Goal: Task Accomplishment & Management: Use online tool/utility

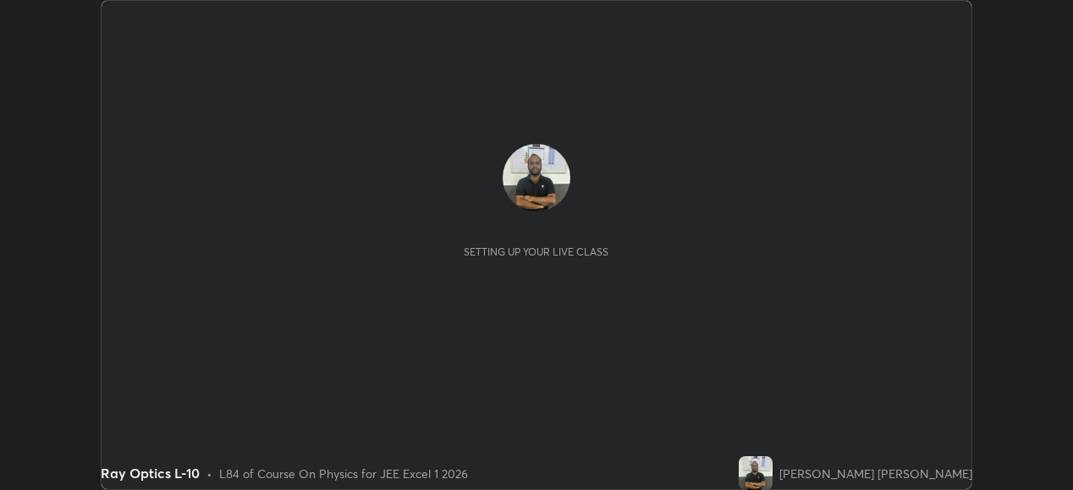
scroll to position [490, 1073]
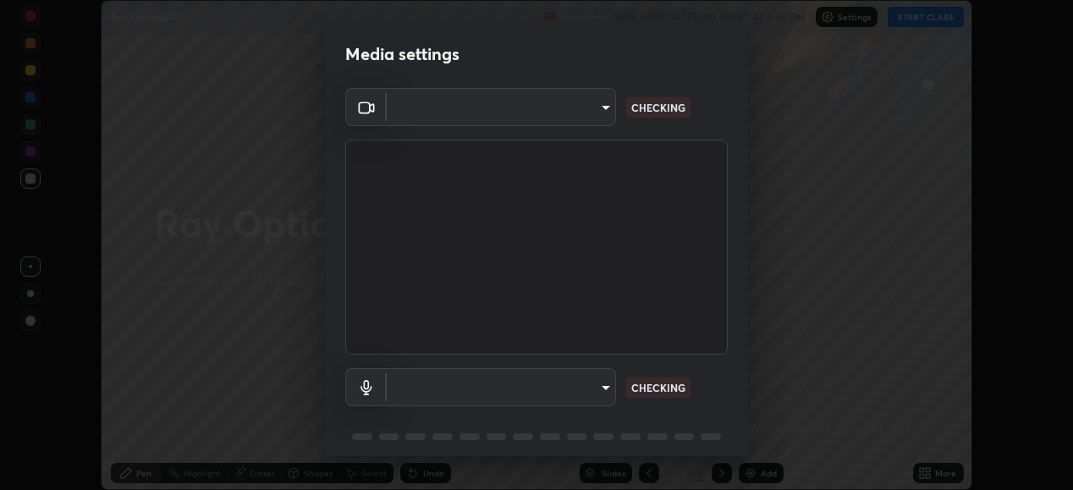
type input "ef407f58ae65e10c1af5a040b6eccf178273e27ca296938399710cc3d85b5032"
type input "communications"
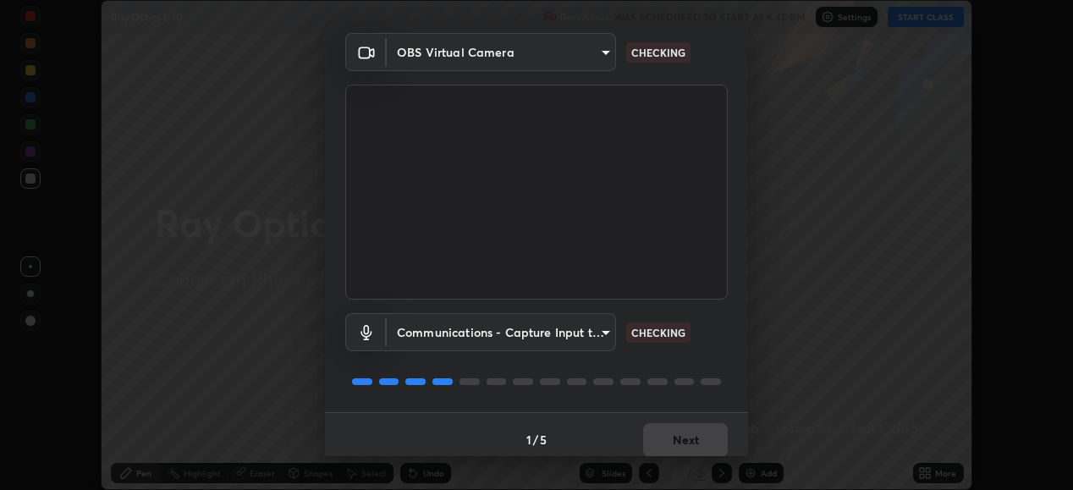
scroll to position [65, 0]
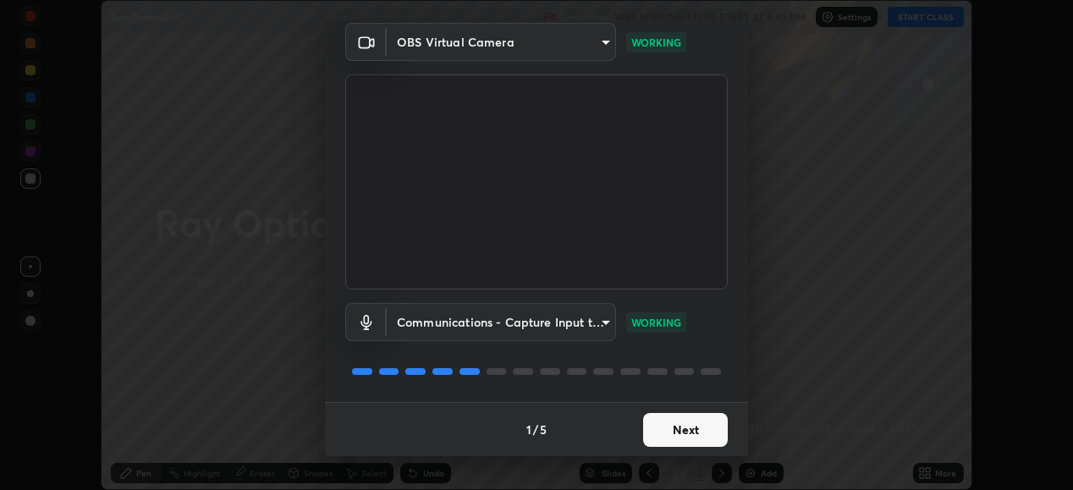
click at [680, 429] on button "Next" at bounding box center [685, 430] width 85 height 34
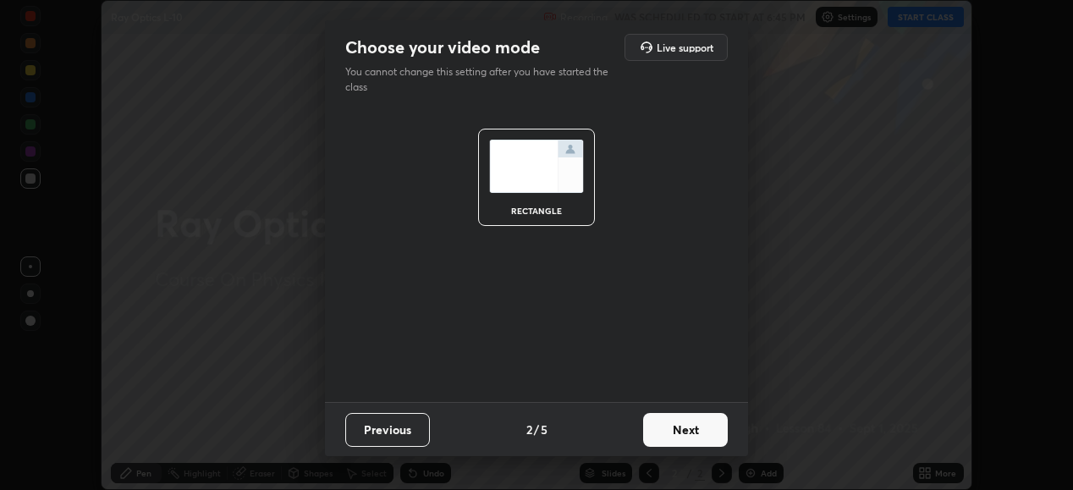
scroll to position [0, 0]
click at [683, 430] on button "Next" at bounding box center [685, 430] width 85 height 34
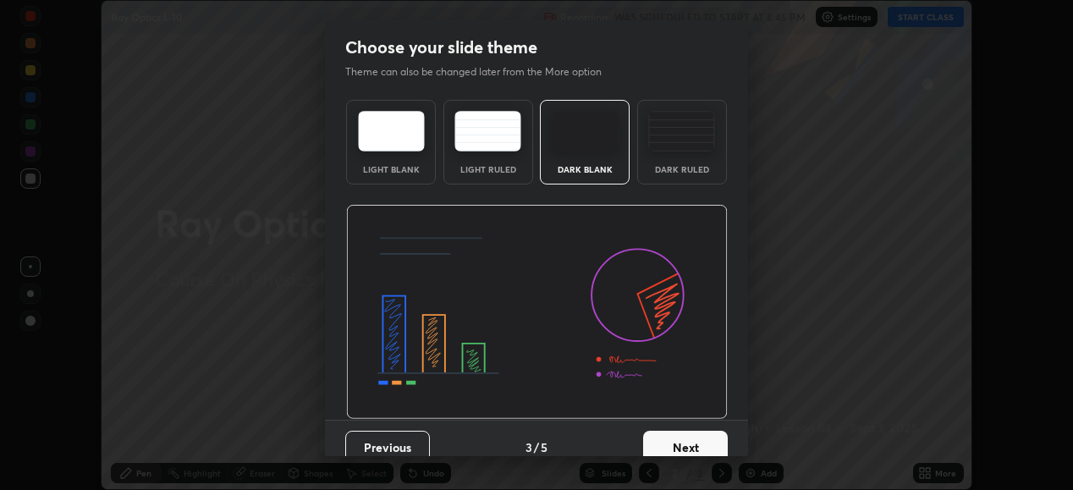
click at [685, 433] on button "Next" at bounding box center [685, 448] width 85 height 34
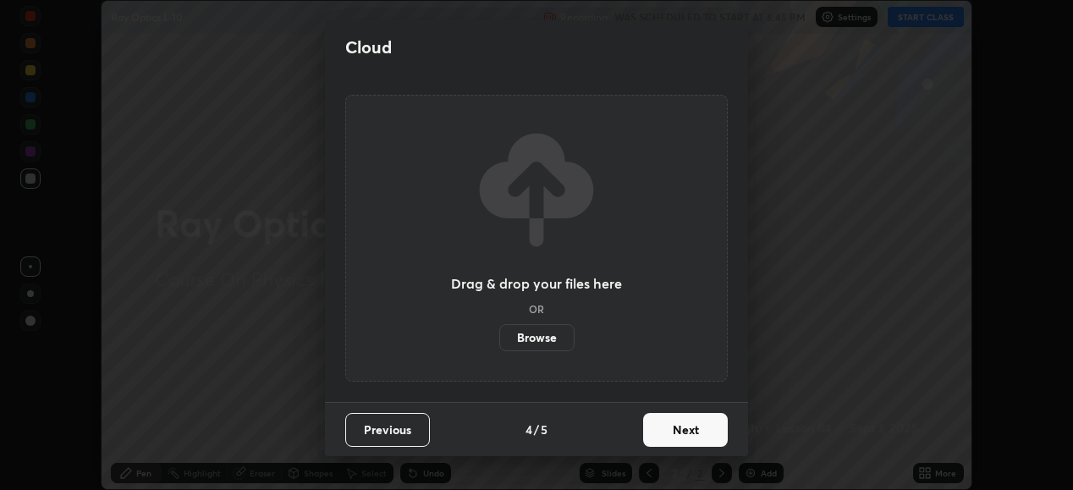
click at [687, 438] on button "Next" at bounding box center [685, 430] width 85 height 34
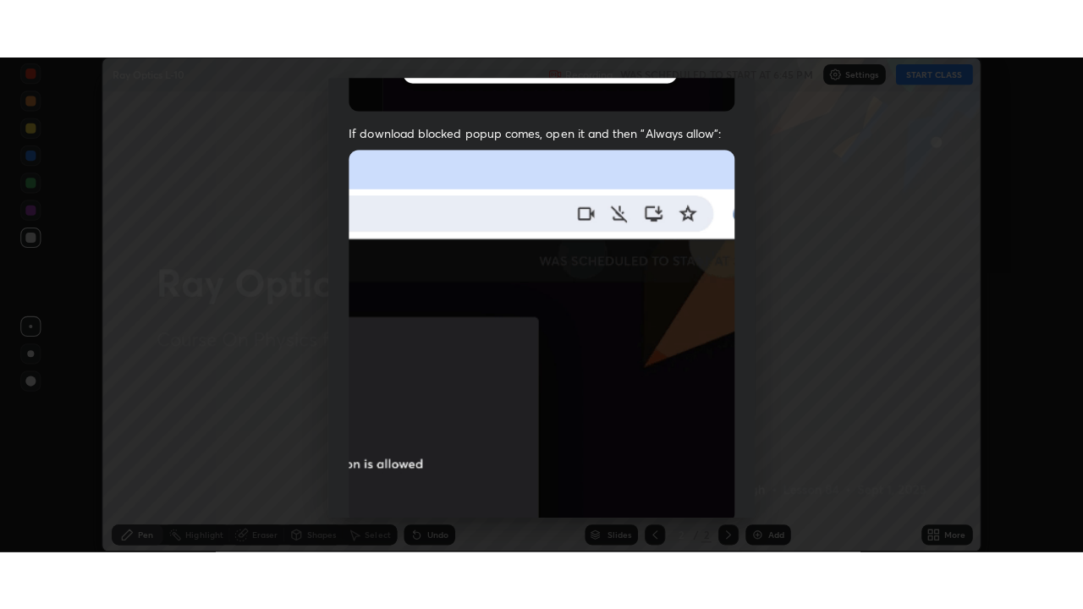
scroll to position [410, 0]
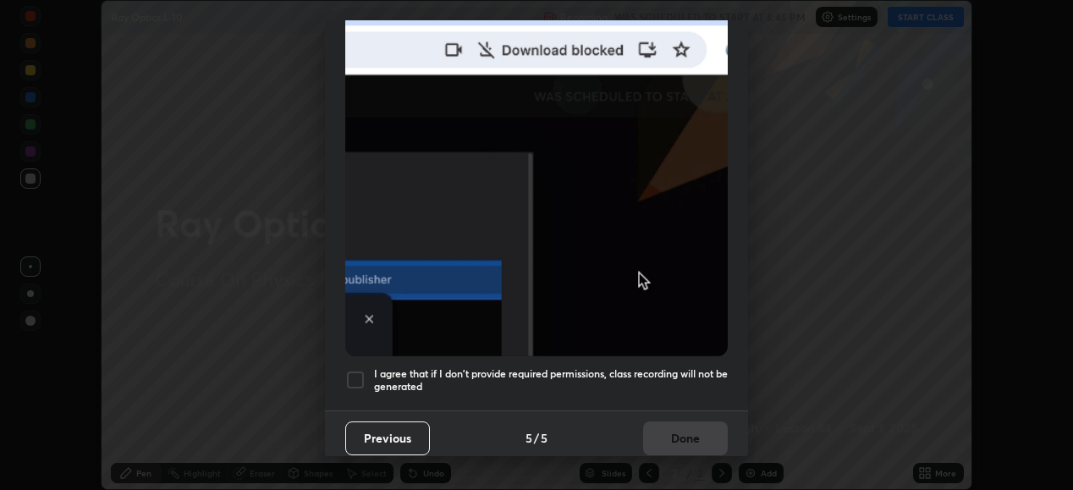
click at [350, 373] on div at bounding box center [355, 380] width 20 height 20
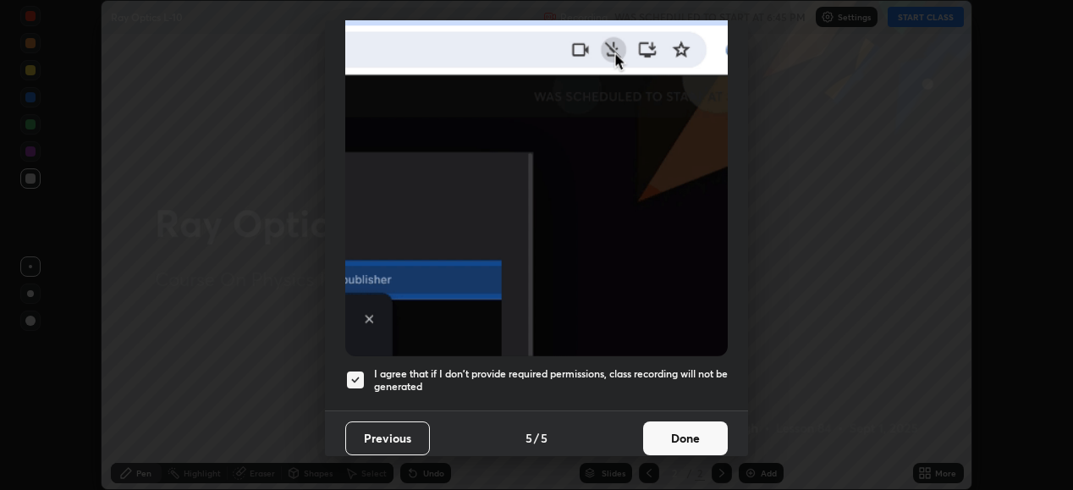
click at [674, 427] on button "Done" at bounding box center [685, 438] width 85 height 34
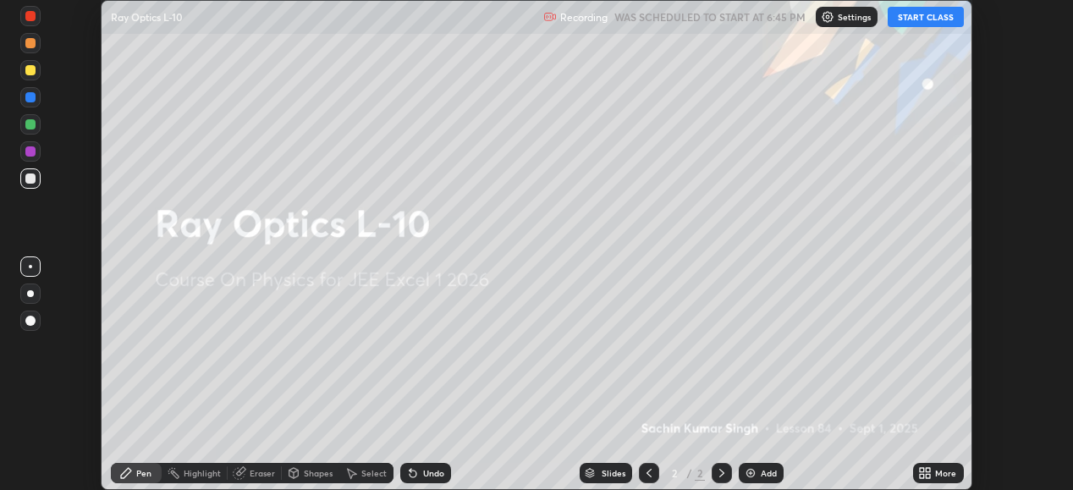
click at [923, 468] on icon at bounding box center [922, 470] width 4 height 4
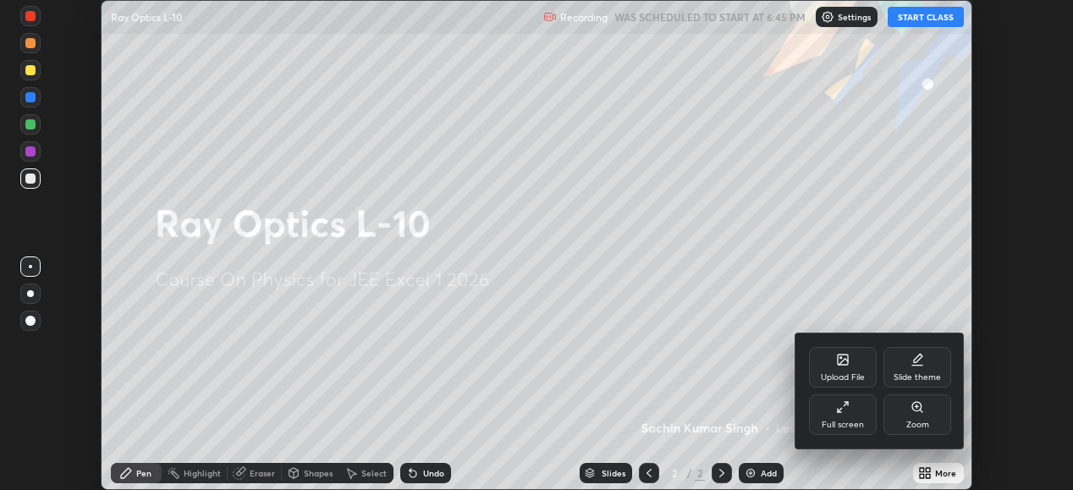
click at [851, 417] on div "Full screen" at bounding box center [843, 414] width 68 height 41
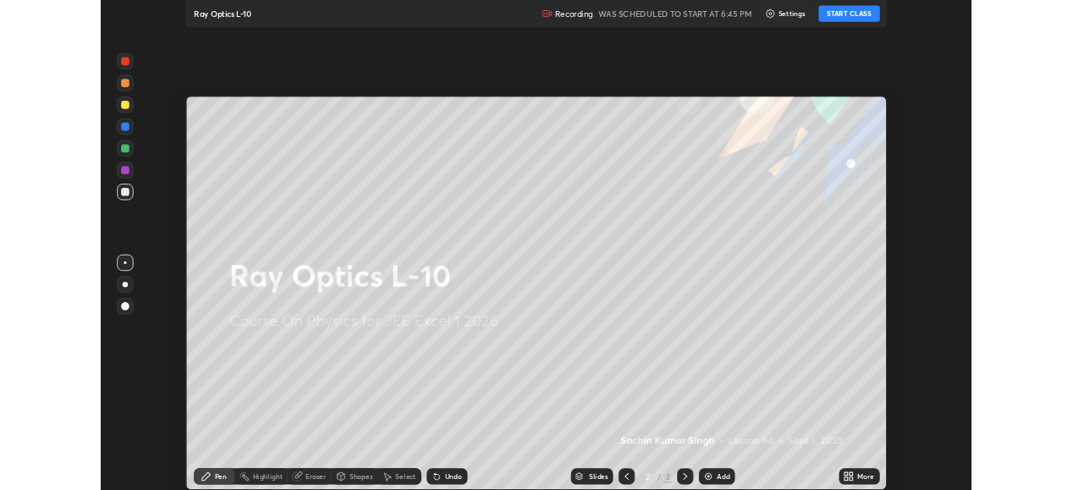
scroll to position [609, 1083]
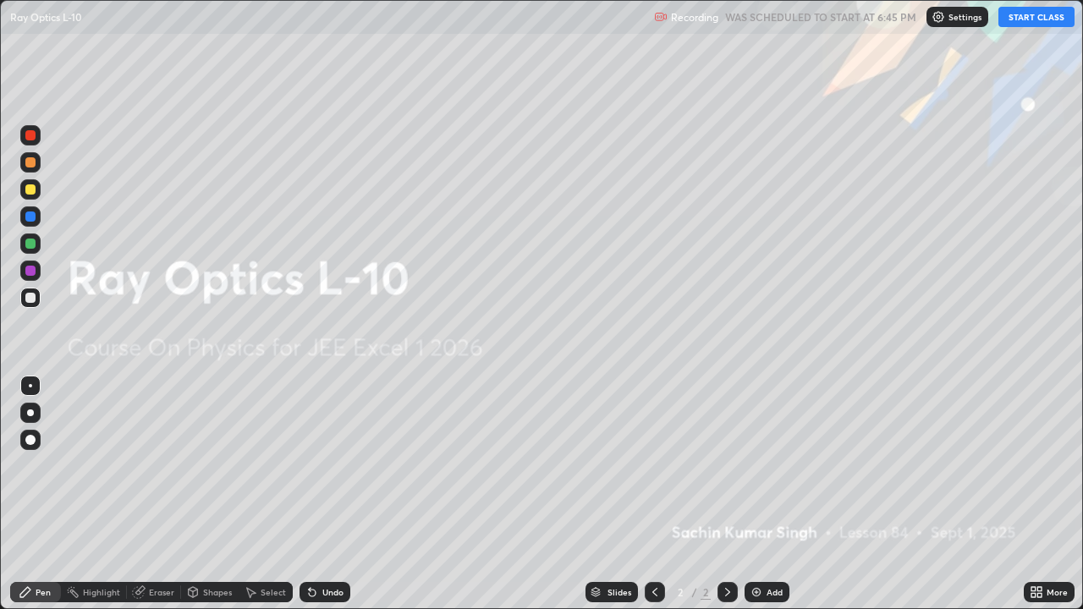
click at [1026, 21] on button "START CLASS" at bounding box center [1037, 17] width 76 height 20
click at [757, 489] on img at bounding box center [757, 593] width 14 height 14
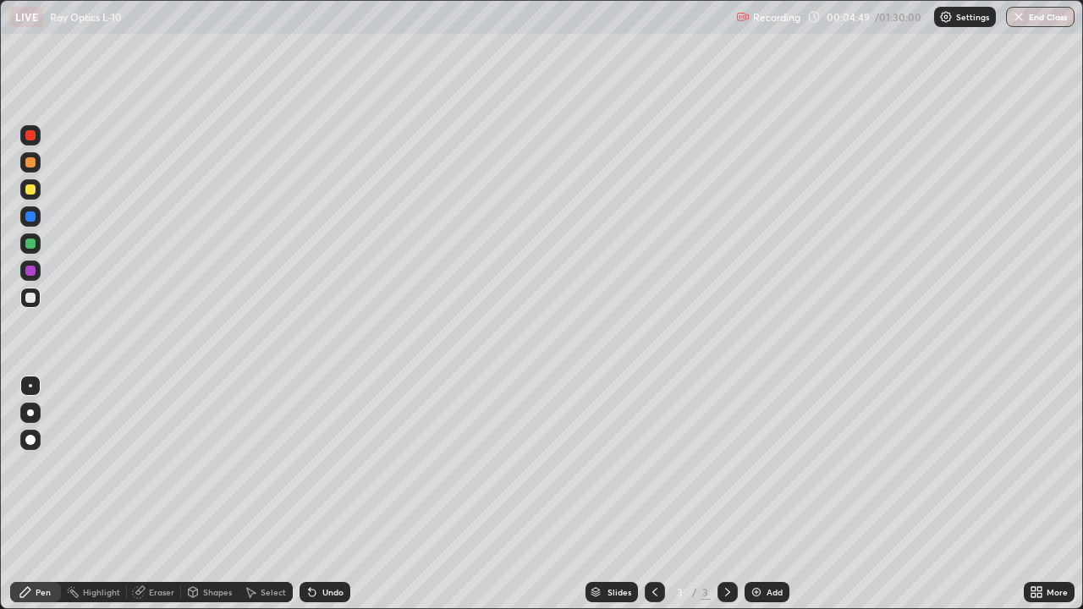
click at [154, 489] on div "Eraser" at bounding box center [154, 592] width 54 height 20
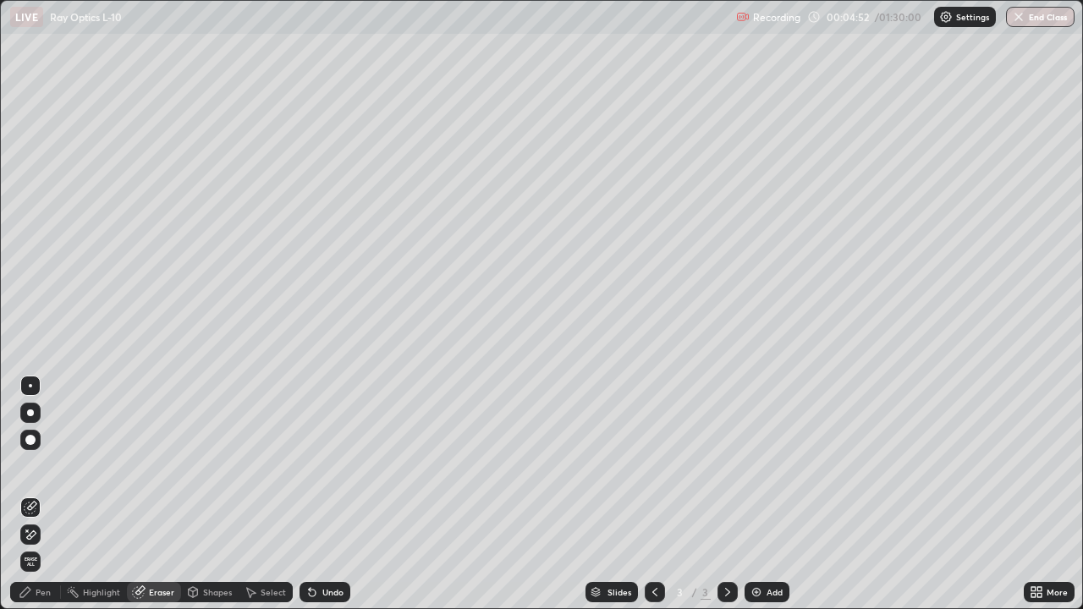
click at [47, 489] on div "Pen" at bounding box center [35, 592] width 51 height 20
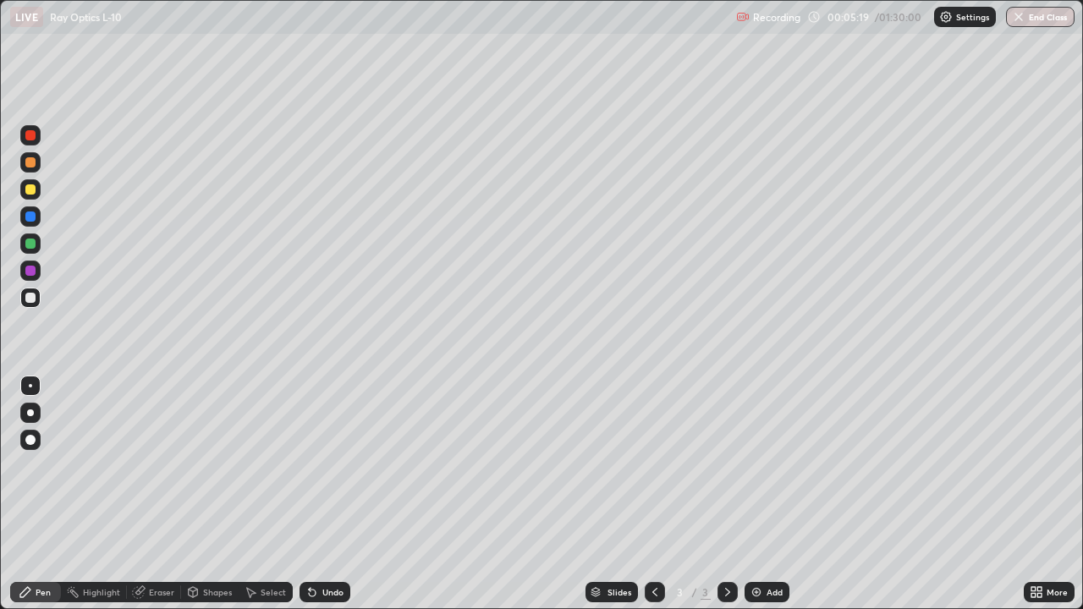
click at [162, 489] on div "Eraser" at bounding box center [161, 592] width 25 height 8
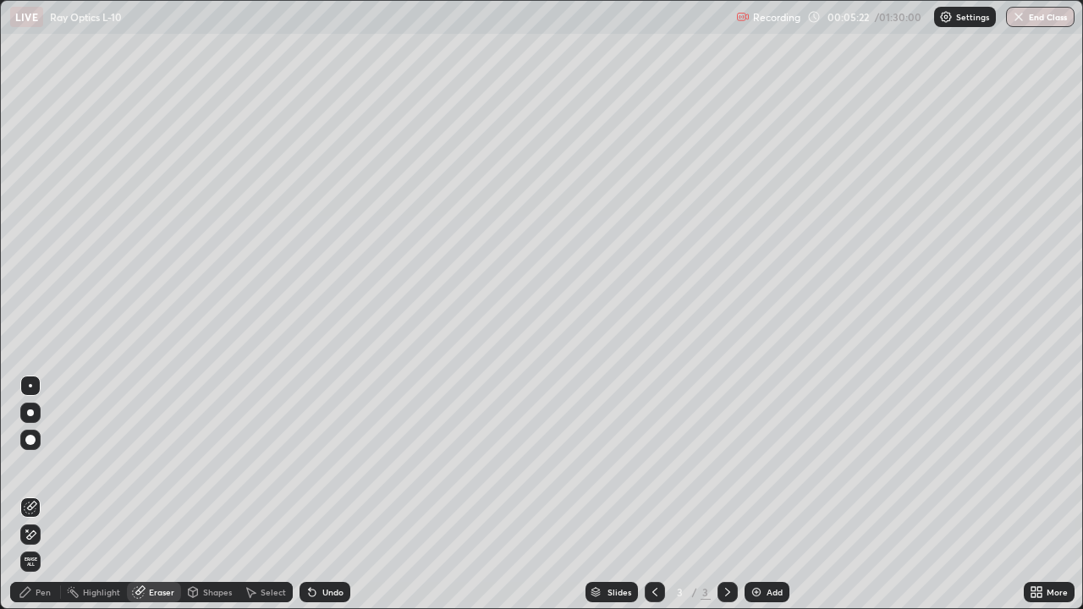
click at [51, 489] on div "Pen" at bounding box center [35, 592] width 51 height 20
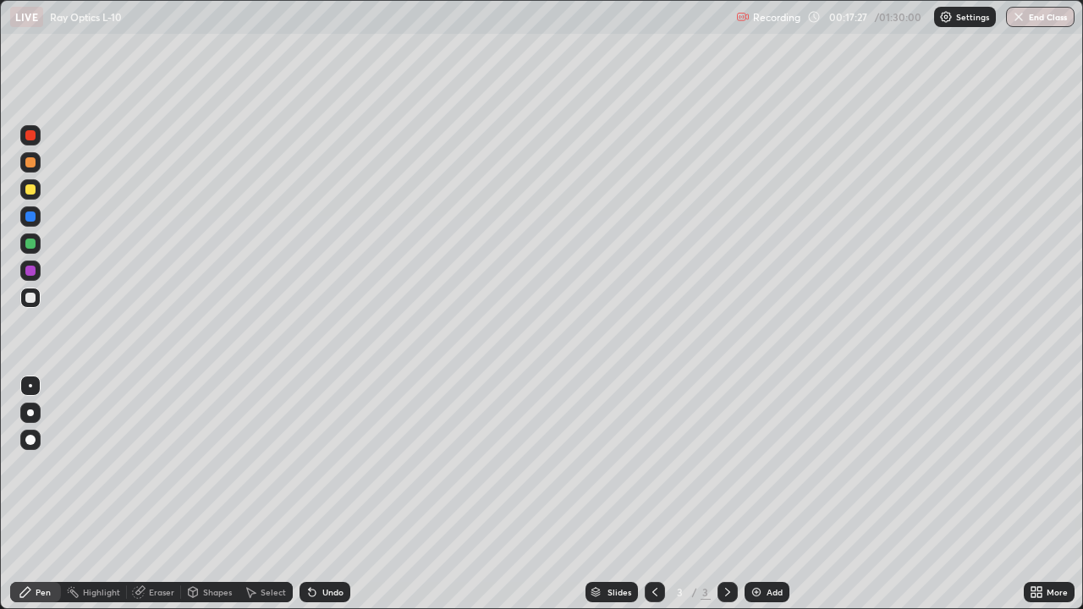
click at [754, 489] on img at bounding box center [757, 593] width 14 height 14
click at [162, 489] on div "Eraser" at bounding box center [161, 592] width 25 height 8
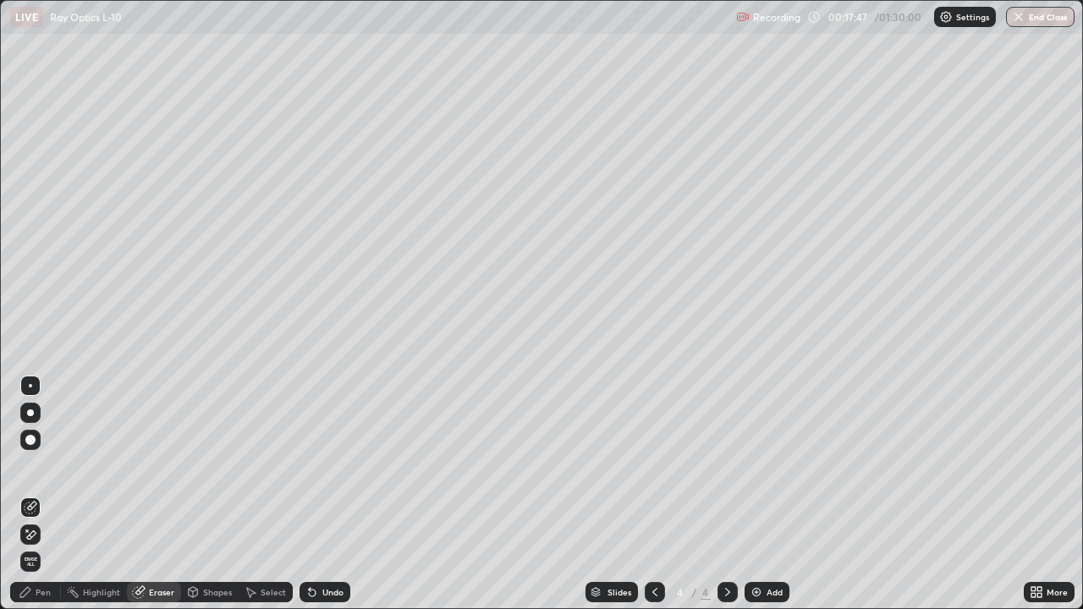
click at [46, 489] on div "Pen" at bounding box center [35, 592] width 51 height 20
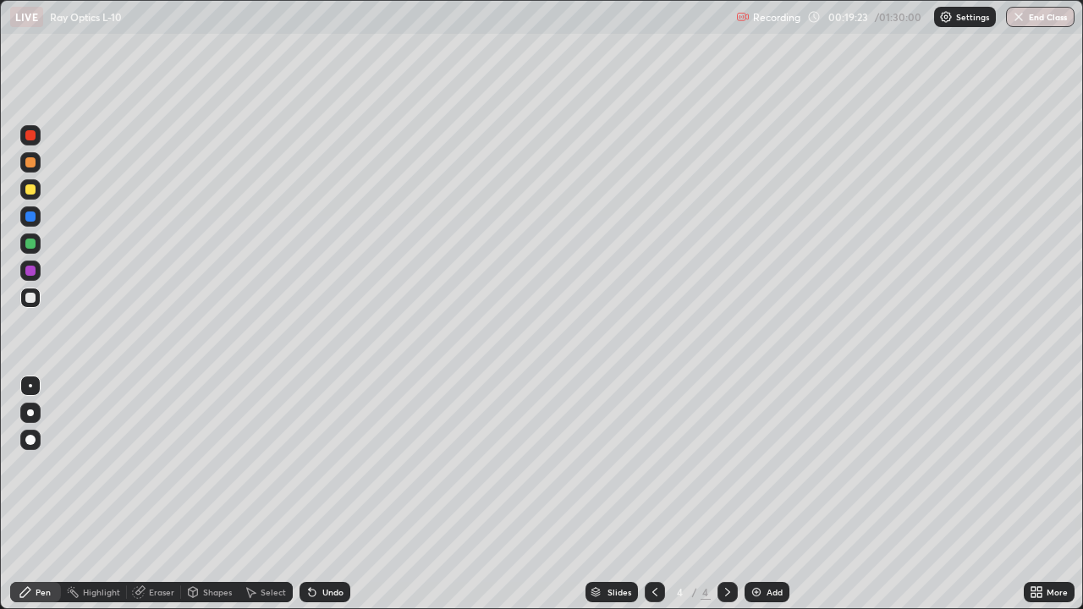
click at [160, 489] on div "Eraser" at bounding box center [161, 592] width 25 height 8
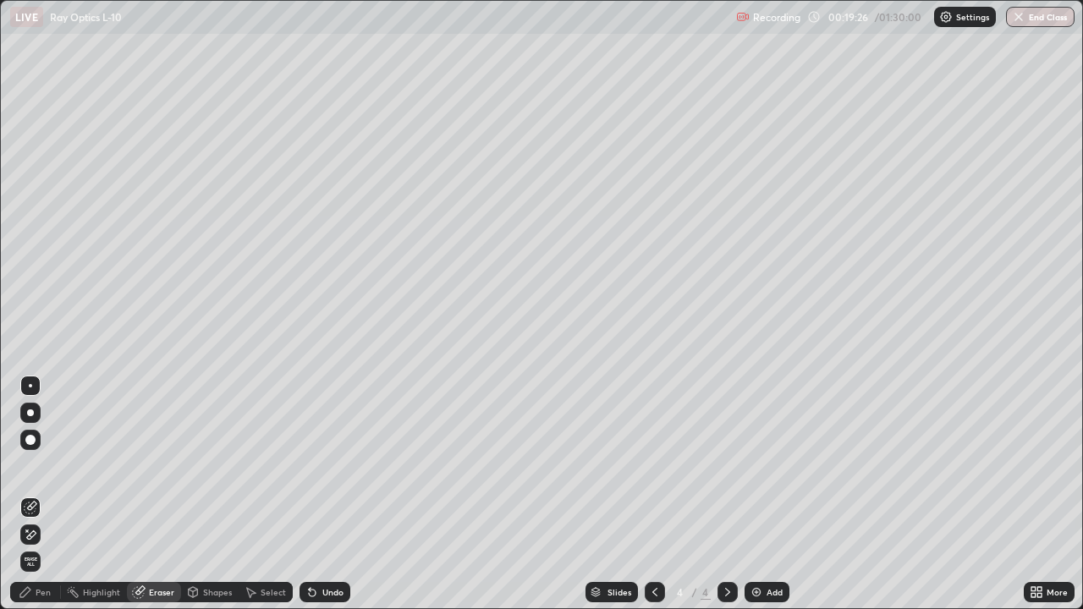
click at [46, 489] on div "Pen" at bounding box center [43, 592] width 15 height 8
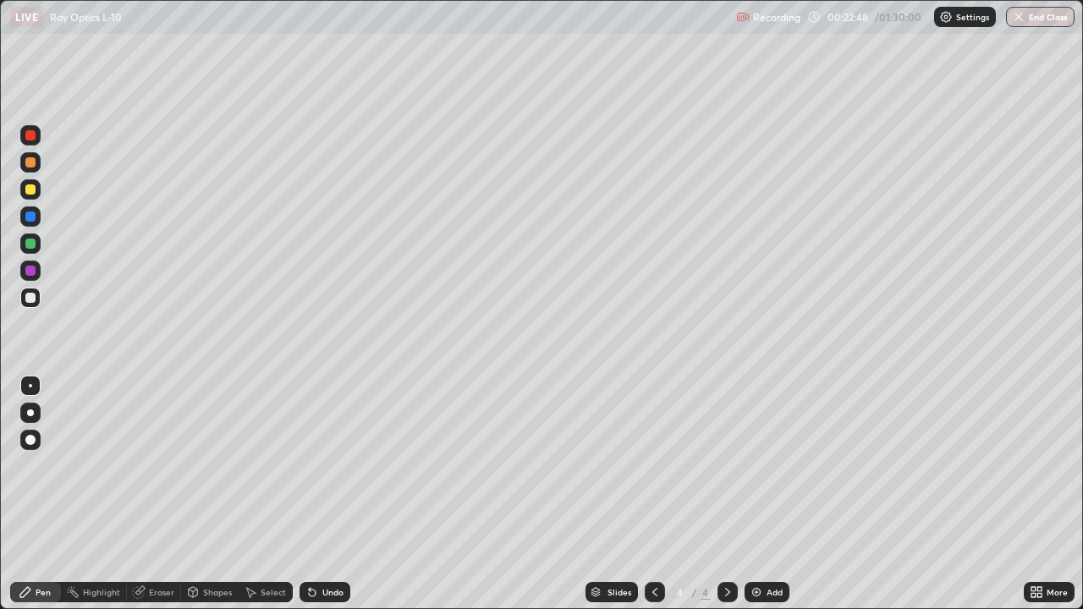
click at [751, 489] on div "Add" at bounding box center [767, 592] width 45 height 20
click at [165, 489] on div "Eraser" at bounding box center [161, 592] width 25 height 8
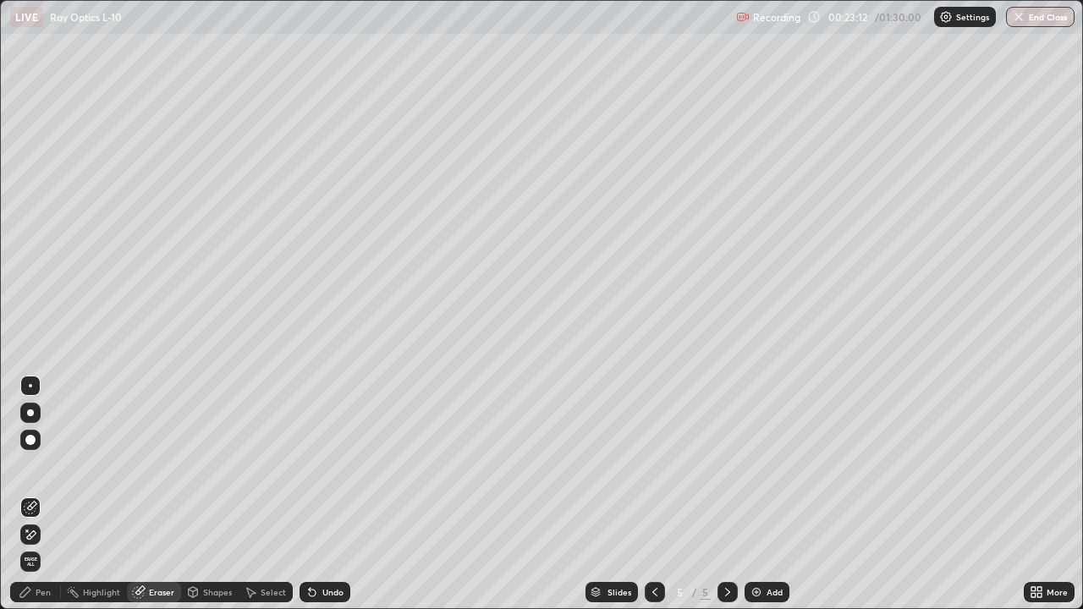
click at [47, 489] on div "Pen" at bounding box center [43, 592] width 15 height 8
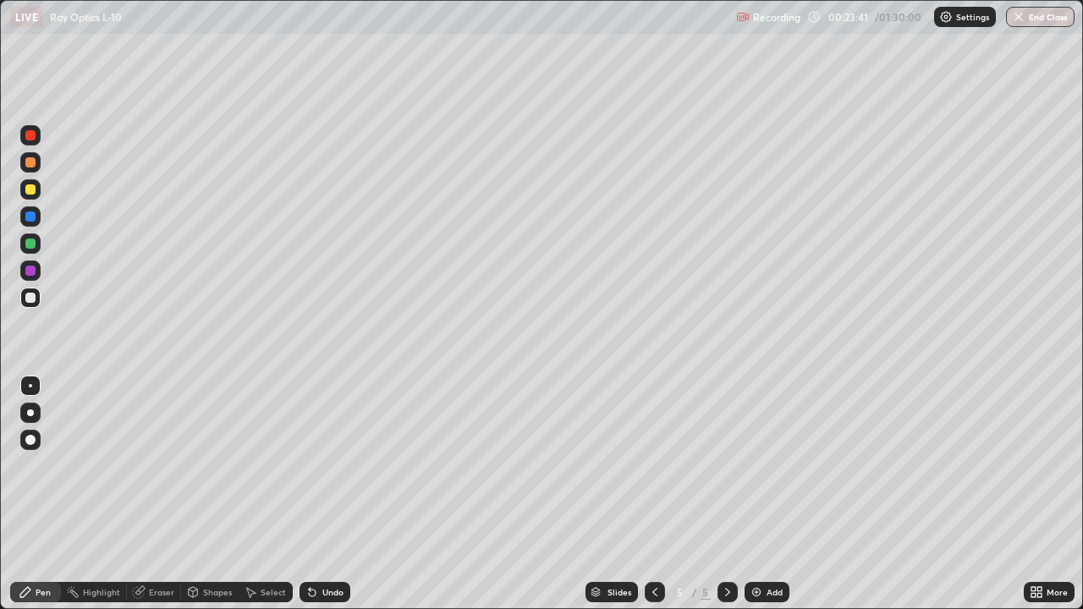
click at [163, 489] on div "Eraser" at bounding box center [161, 592] width 25 height 8
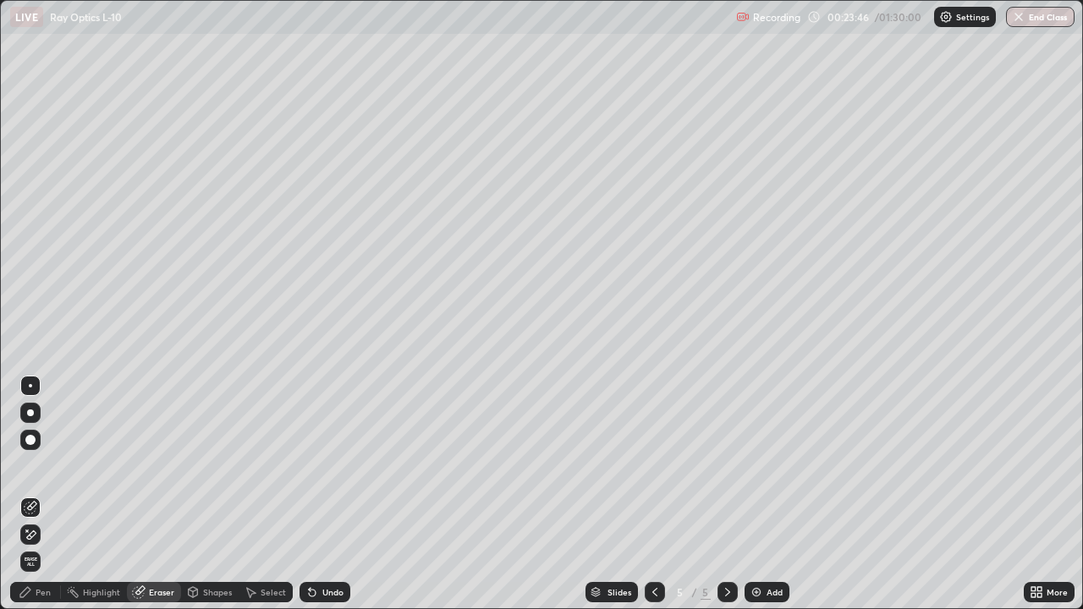
click at [212, 489] on div "Shapes" at bounding box center [217, 592] width 29 height 8
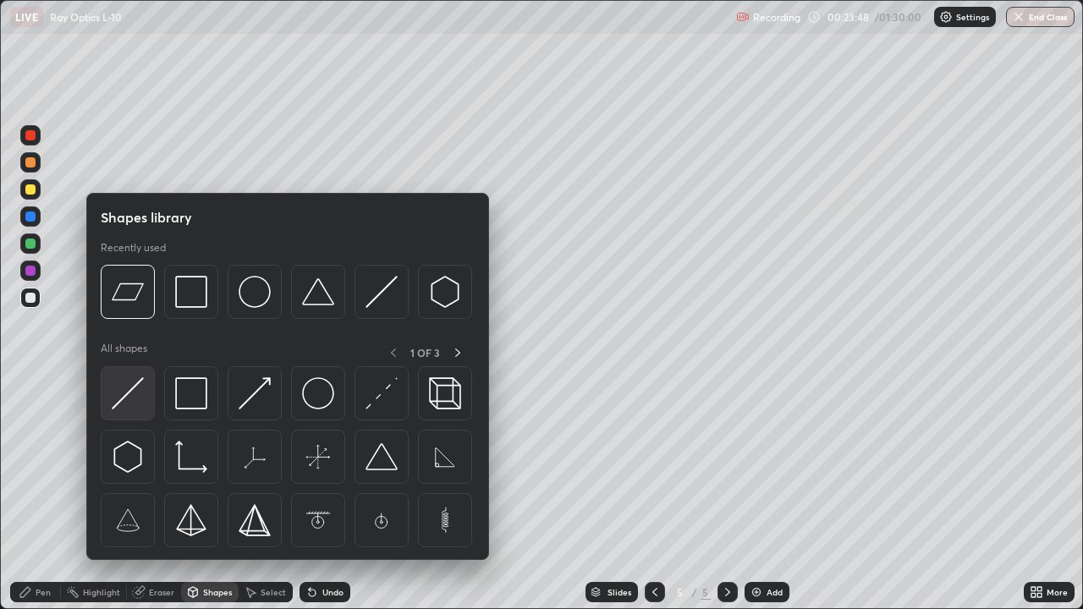
click at [132, 389] on img at bounding box center [128, 393] width 32 height 32
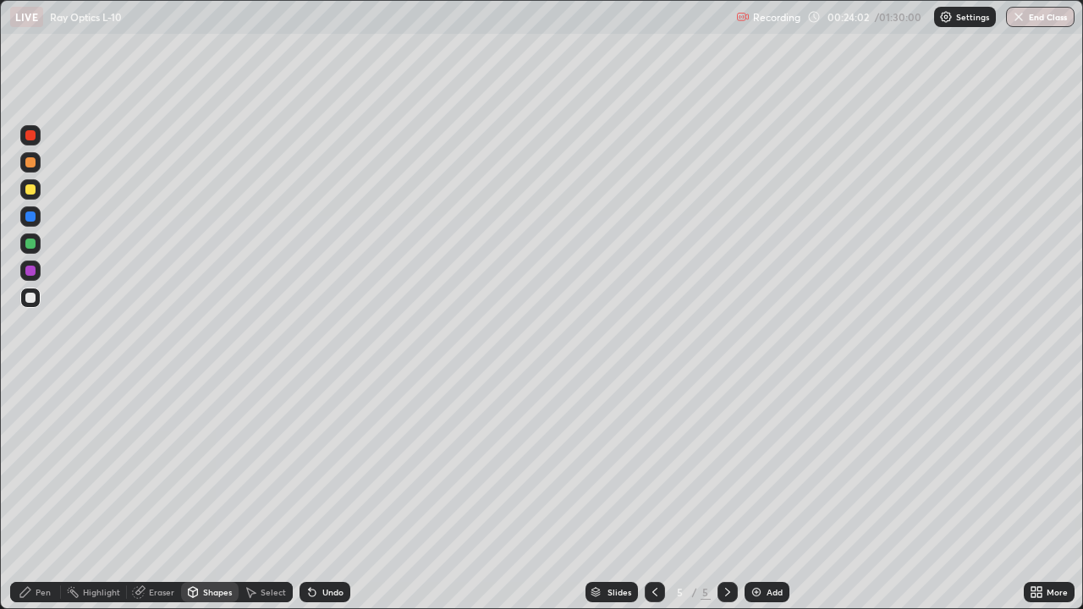
click at [48, 489] on div "Pen" at bounding box center [35, 592] width 51 height 20
click at [32, 188] on div at bounding box center [30, 189] width 10 height 10
click at [213, 489] on div "Shapes" at bounding box center [217, 592] width 29 height 8
click at [54, 489] on div "Pen" at bounding box center [35, 592] width 51 height 20
click at [32, 268] on div at bounding box center [30, 271] width 10 height 10
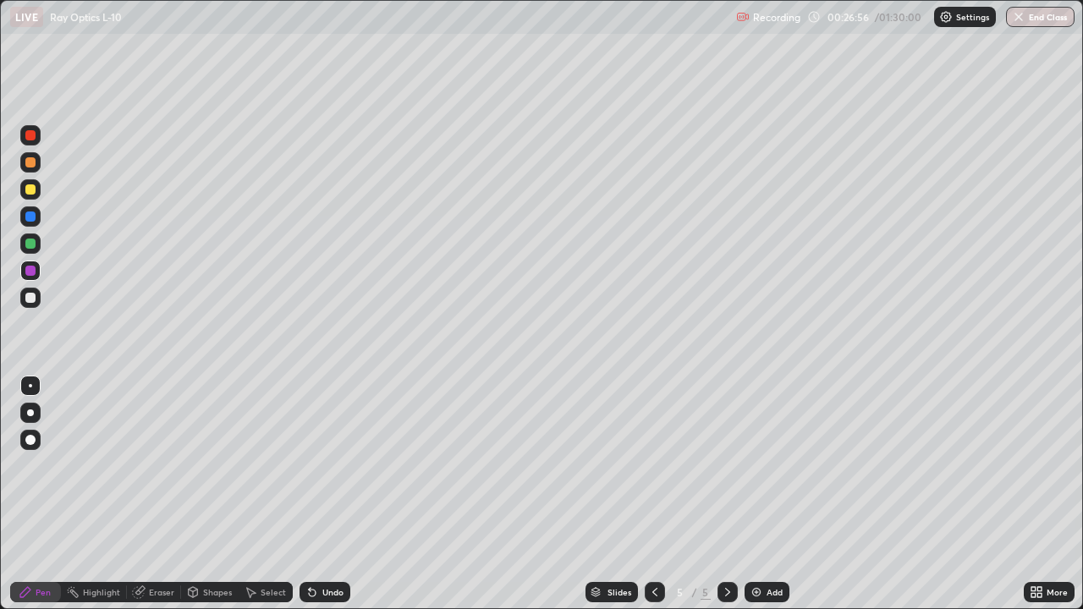
click at [33, 300] on div at bounding box center [30, 298] width 10 height 10
click at [163, 489] on div "Eraser" at bounding box center [161, 592] width 25 height 8
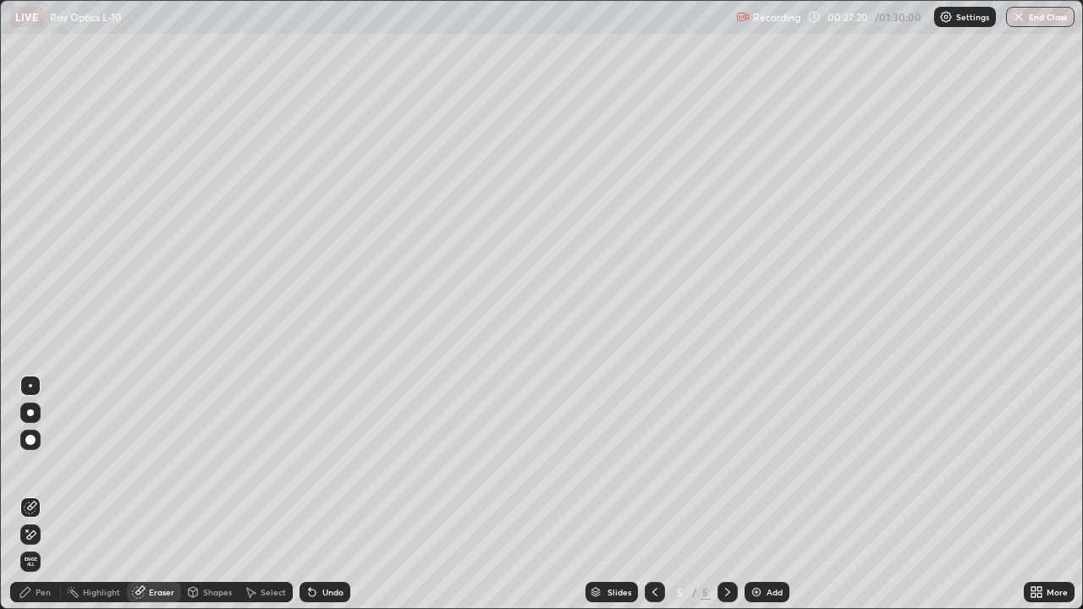
click at [49, 489] on div "Pen" at bounding box center [43, 592] width 15 height 8
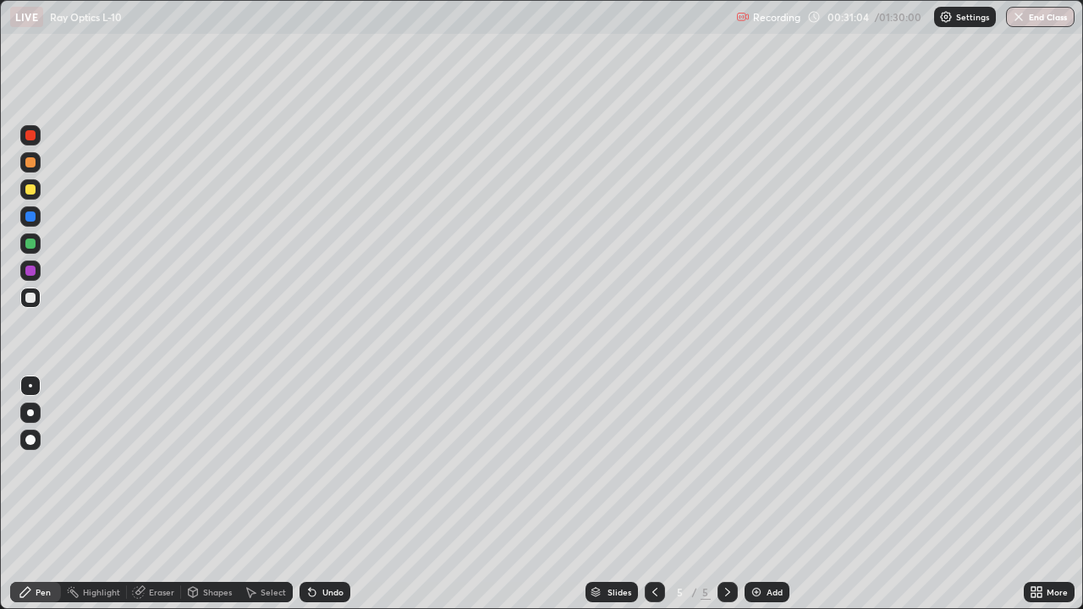
click at [171, 489] on div "Eraser" at bounding box center [161, 592] width 25 height 8
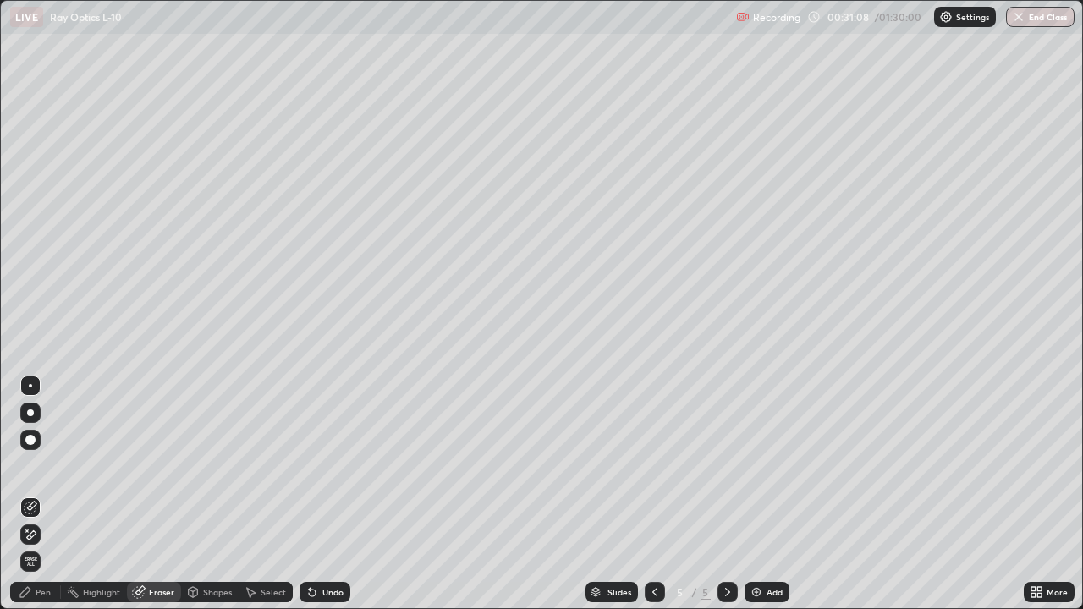
click at [51, 489] on div "Pen" at bounding box center [35, 592] width 51 height 20
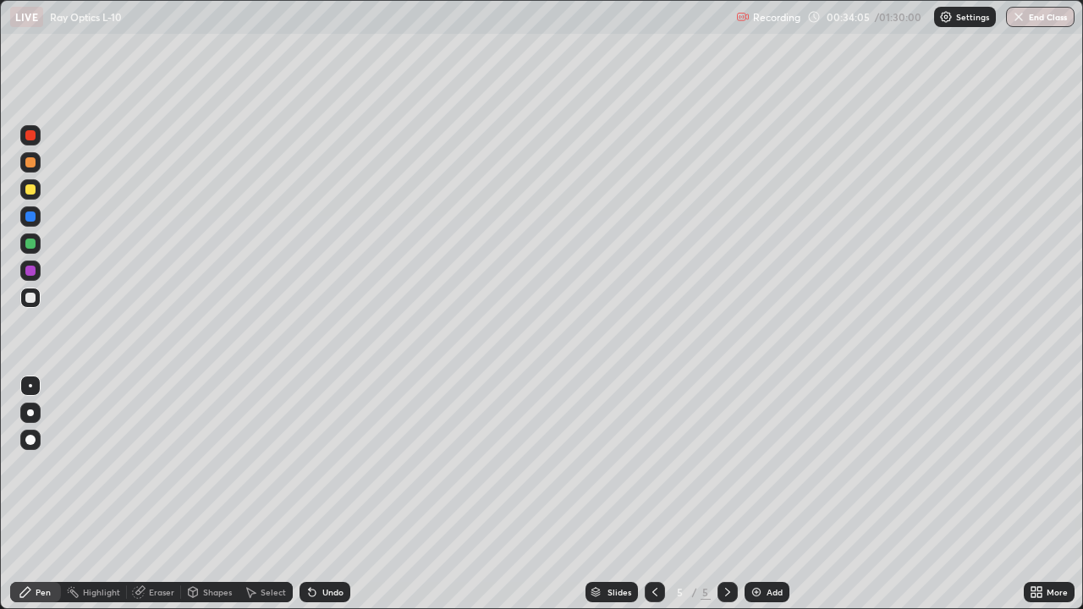
click at [763, 489] on div "Add" at bounding box center [767, 592] width 45 height 20
click at [752, 489] on img at bounding box center [757, 593] width 14 height 14
click at [166, 489] on div "Eraser" at bounding box center [161, 592] width 25 height 8
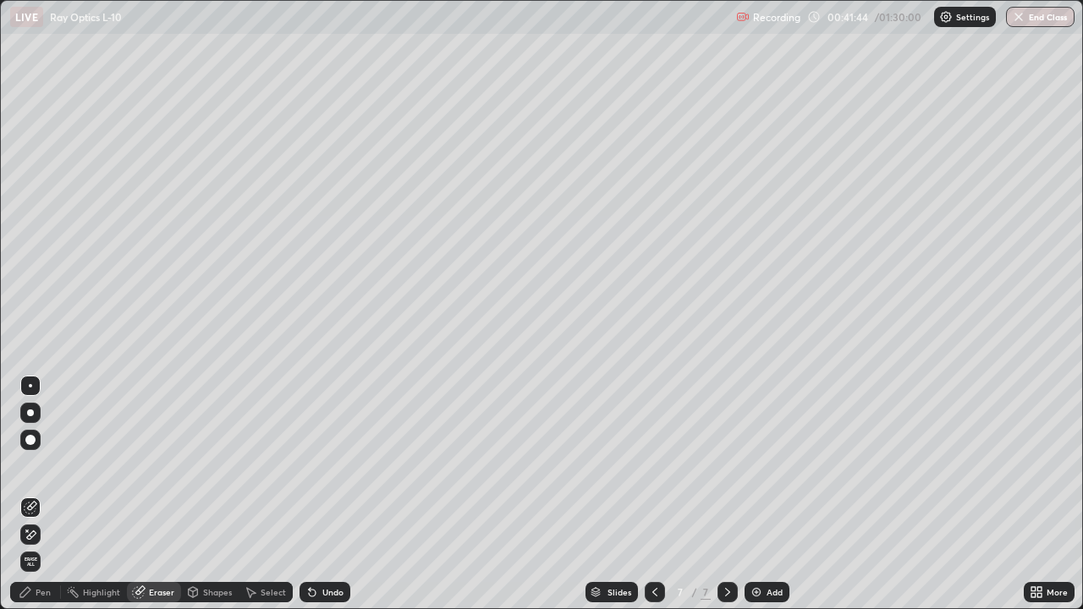
click at [48, 489] on div "Pen" at bounding box center [43, 592] width 15 height 8
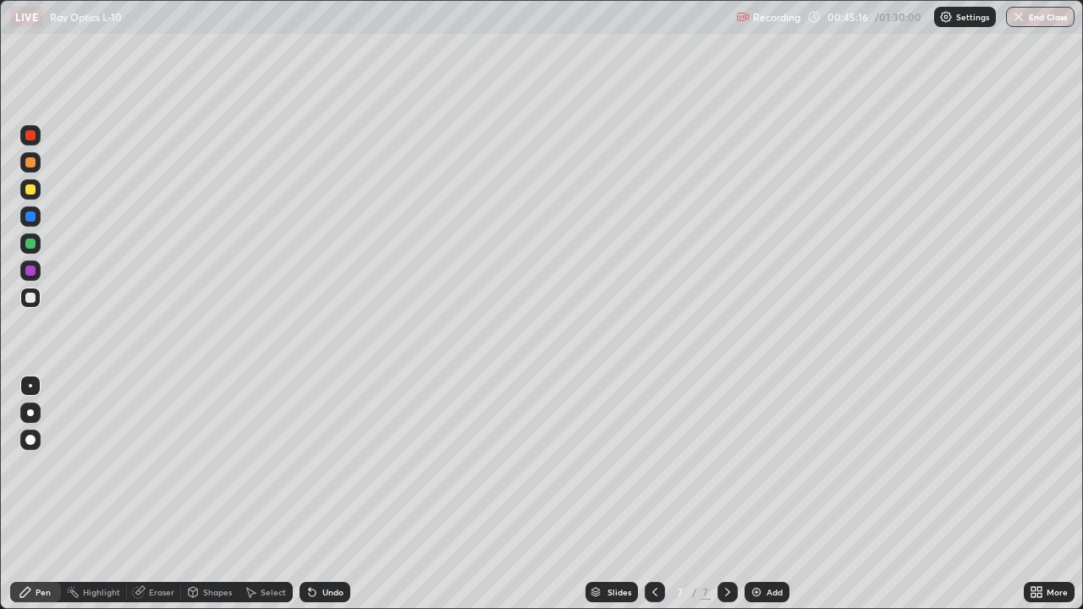
click at [760, 489] on img at bounding box center [757, 593] width 14 height 14
click at [213, 489] on div "Shapes" at bounding box center [217, 592] width 29 height 8
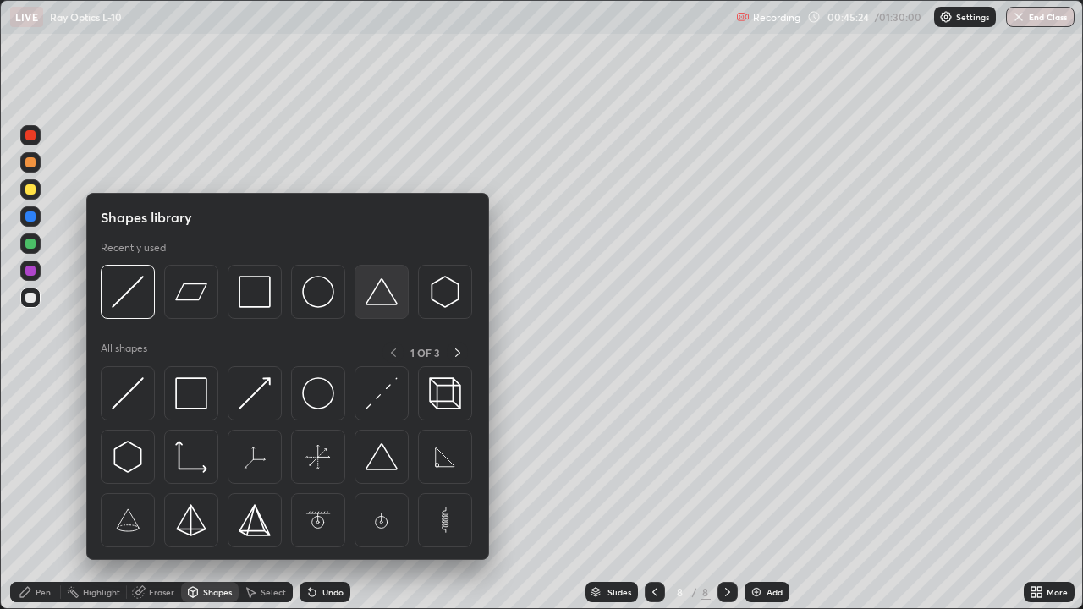
click at [379, 293] on img at bounding box center [382, 292] width 32 height 32
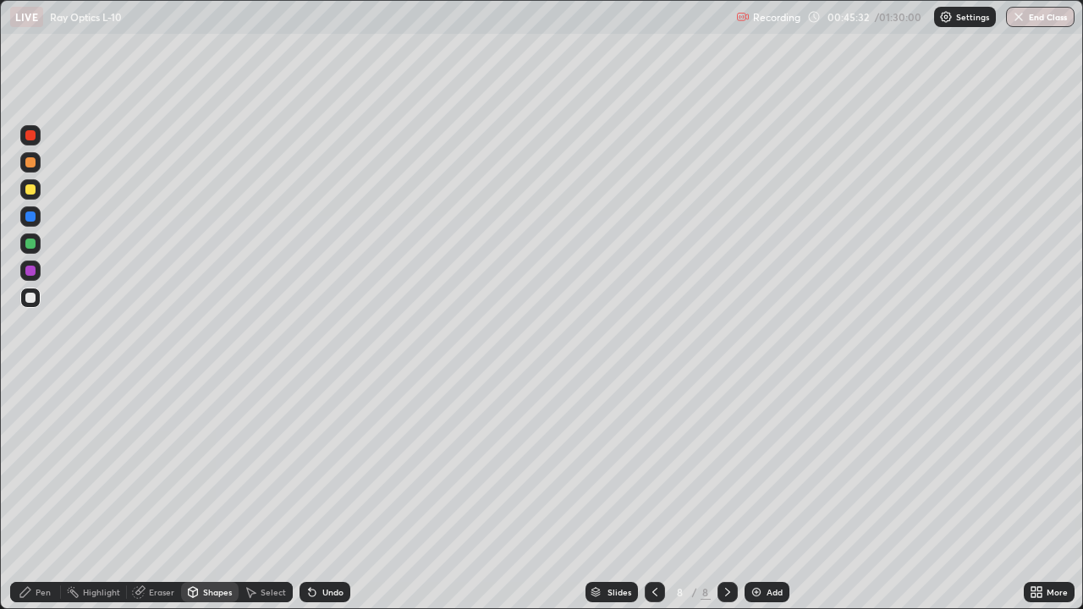
click at [43, 489] on div "Pen" at bounding box center [43, 592] width 15 height 8
click at [32, 189] on div at bounding box center [30, 189] width 10 height 10
click at [203, 489] on div "Shapes" at bounding box center [217, 592] width 29 height 8
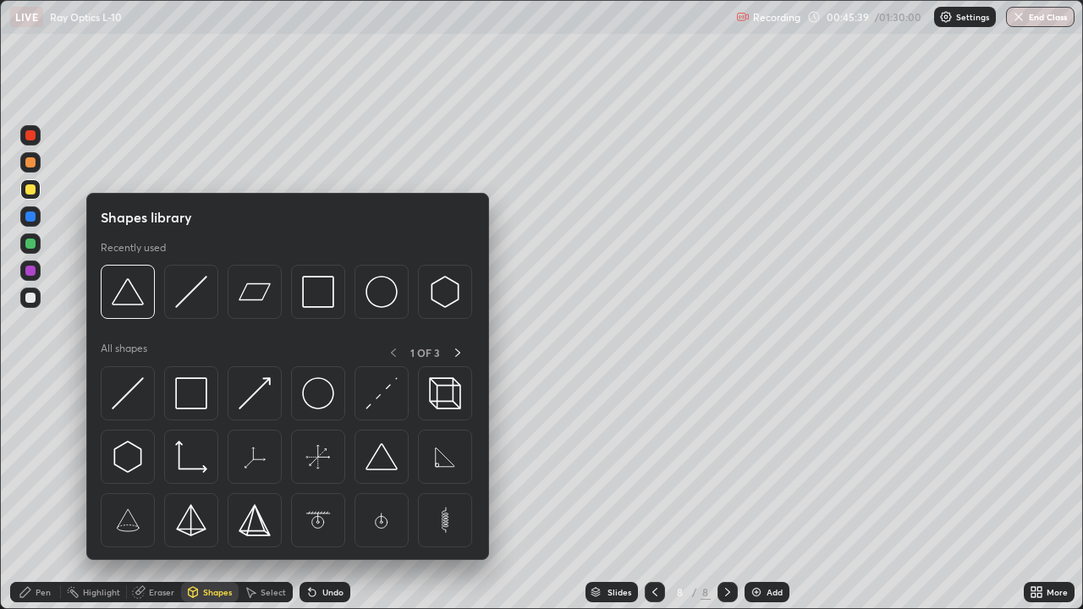
click at [159, 489] on div "Eraser" at bounding box center [161, 592] width 25 height 8
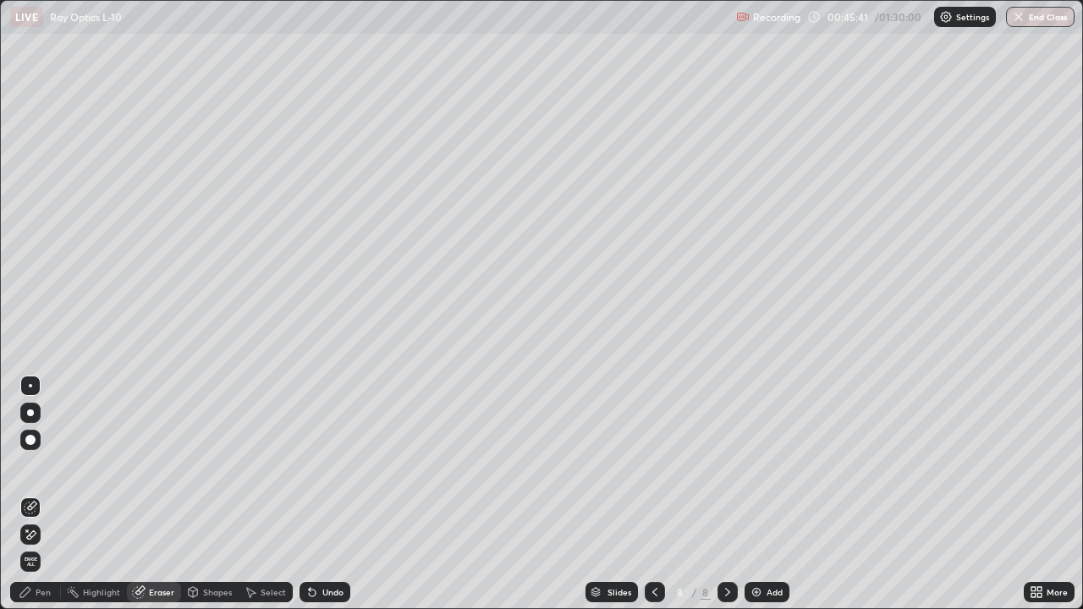
click at [36, 489] on div "Pen" at bounding box center [43, 592] width 15 height 8
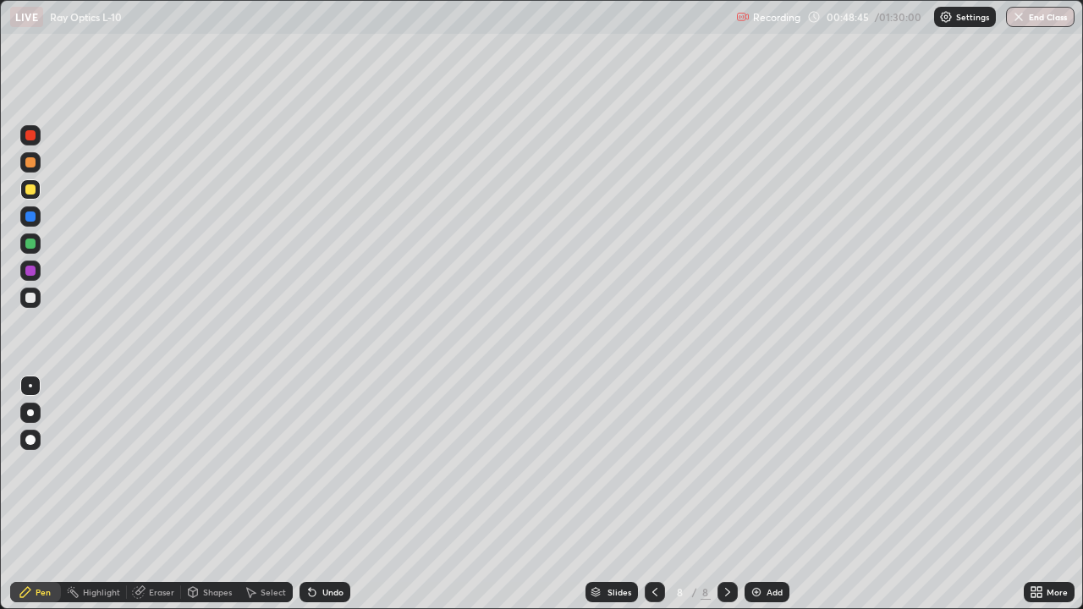
click at [157, 489] on div "Eraser" at bounding box center [161, 592] width 25 height 8
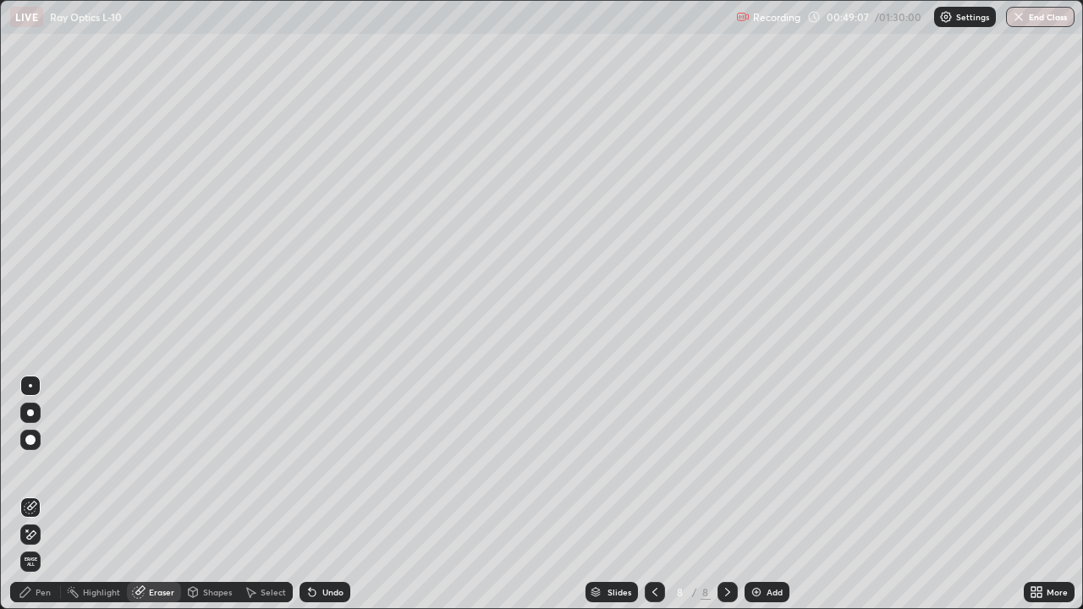
click at [47, 489] on div "Pen" at bounding box center [43, 592] width 15 height 8
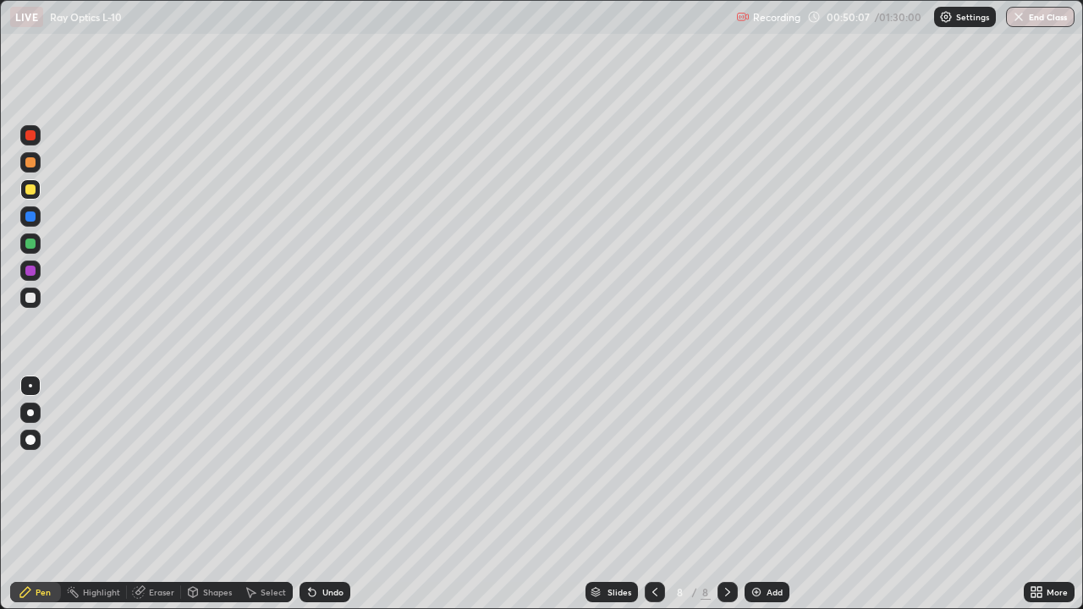
click at [165, 489] on div "Eraser" at bounding box center [154, 592] width 54 height 20
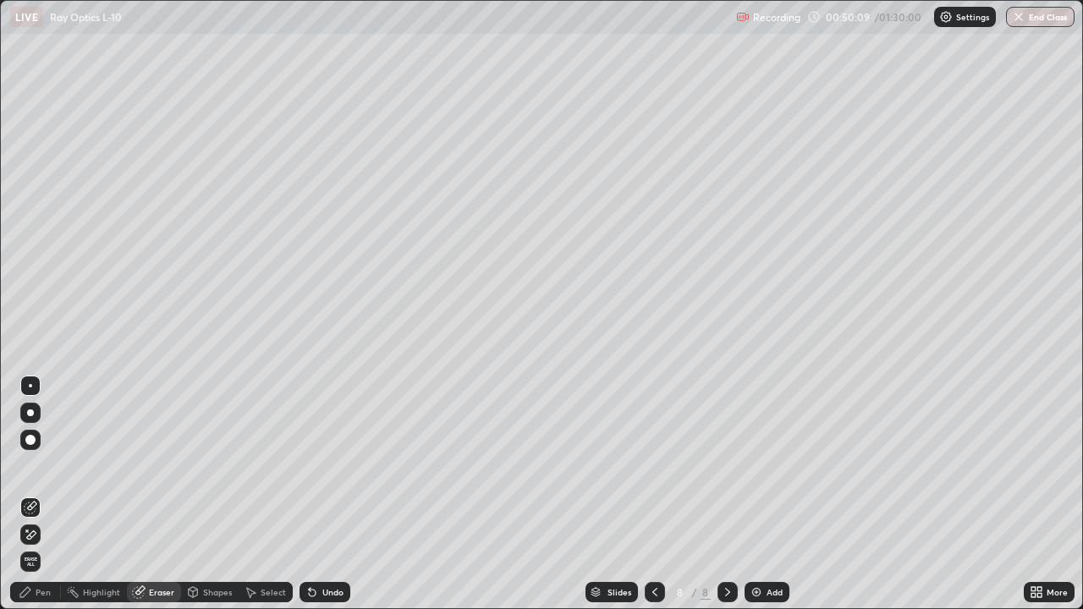
click at [44, 489] on div "Pen" at bounding box center [43, 592] width 15 height 8
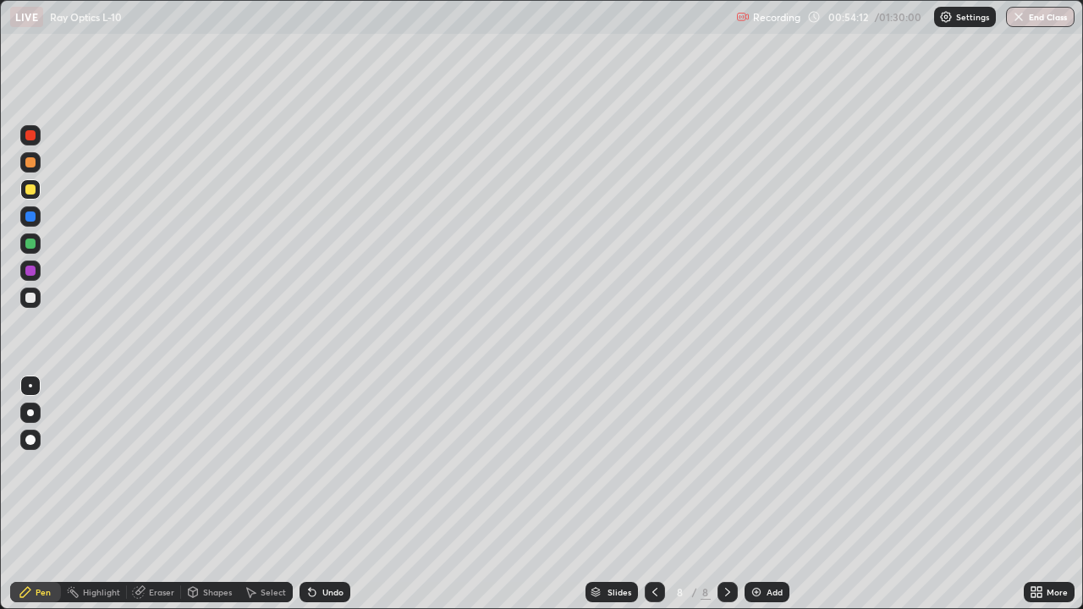
click at [761, 489] on img at bounding box center [757, 593] width 14 height 14
click at [758, 489] on img at bounding box center [757, 593] width 14 height 14
click at [217, 489] on div "Shapes" at bounding box center [217, 592] width 29 height 8
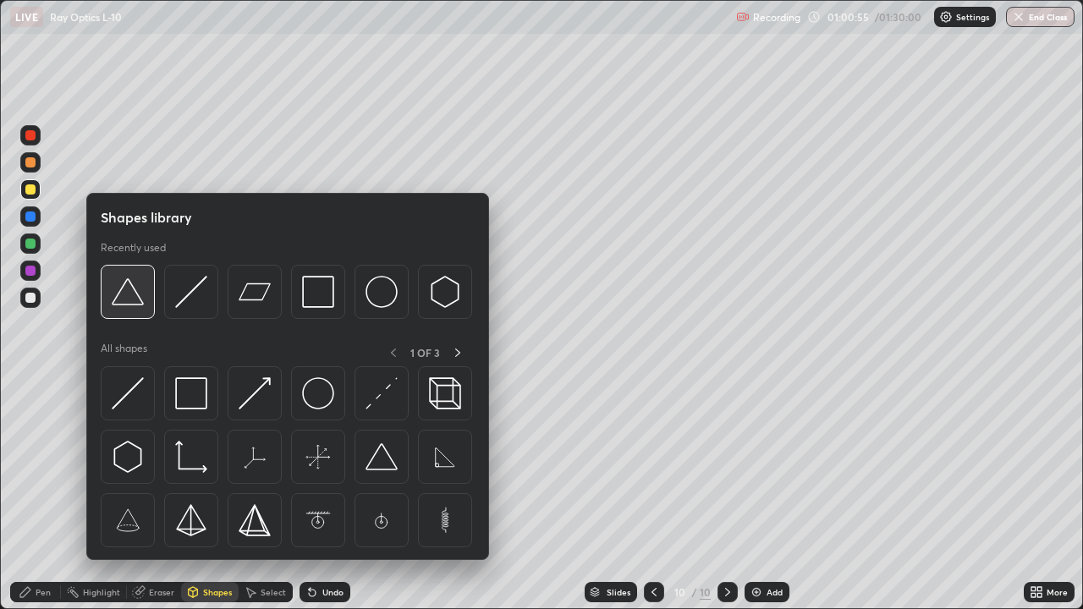
click at [131, 296] on img at bounding box center [128, 292] width 32 height 32
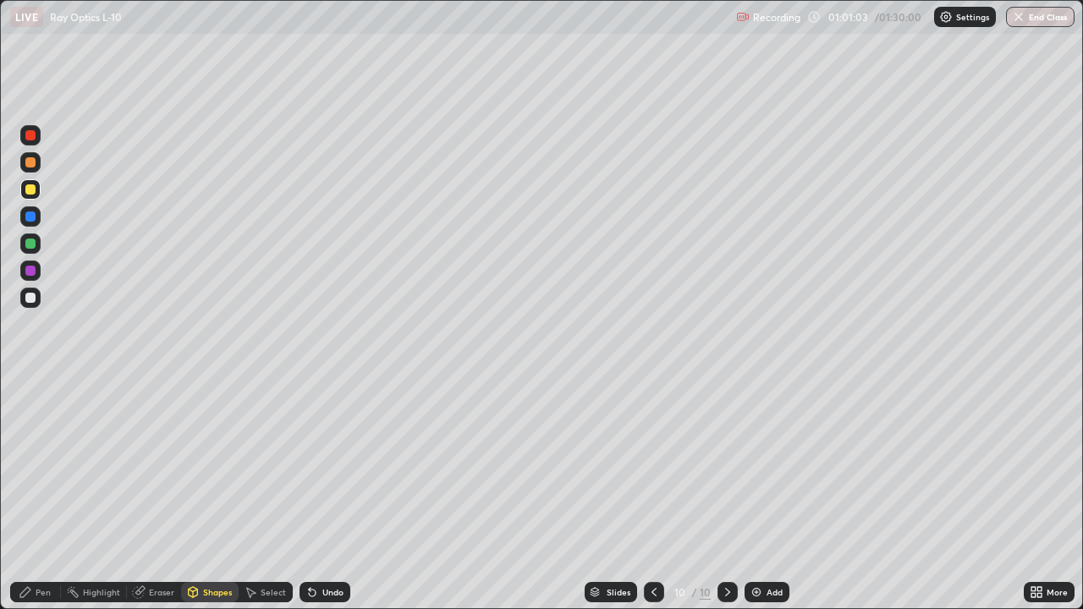
click at [153, 489] on div "Eraser" at bounding box center [161, 592] width 25 height 8
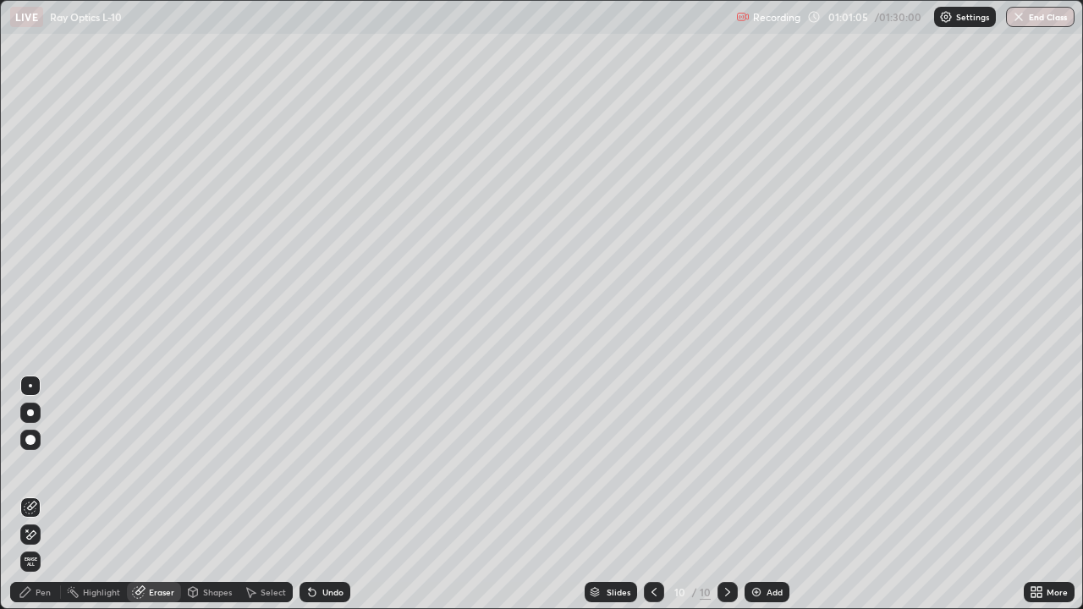
click at [45, 489] on div "Pen" at bounding box center [43, 592] width 15 height 8
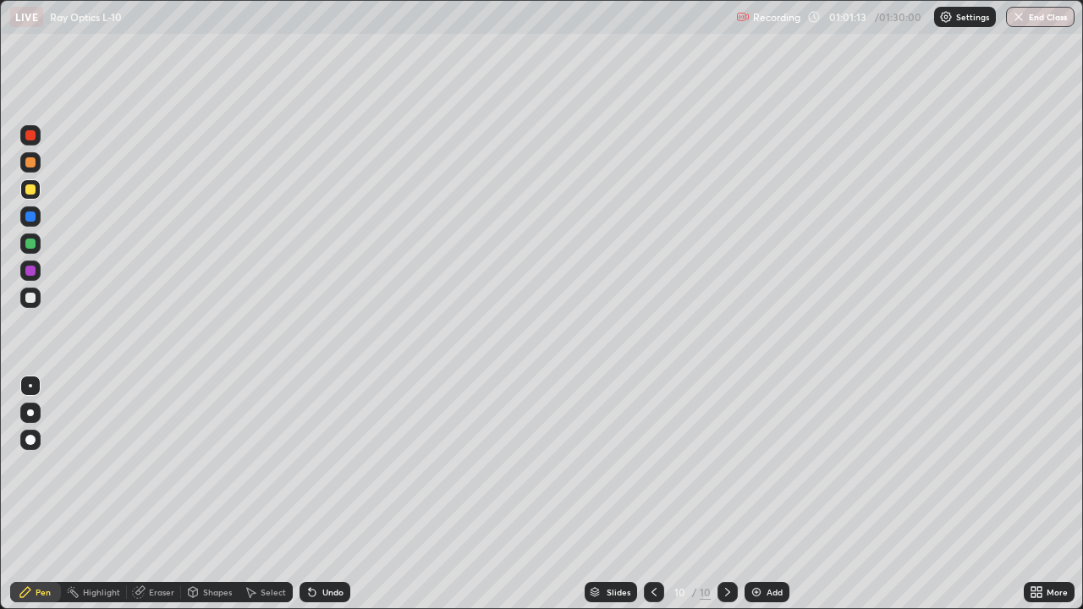
click at [216, 489] on div "Shapes" at bounding box center [217, 592] width 29 height 8
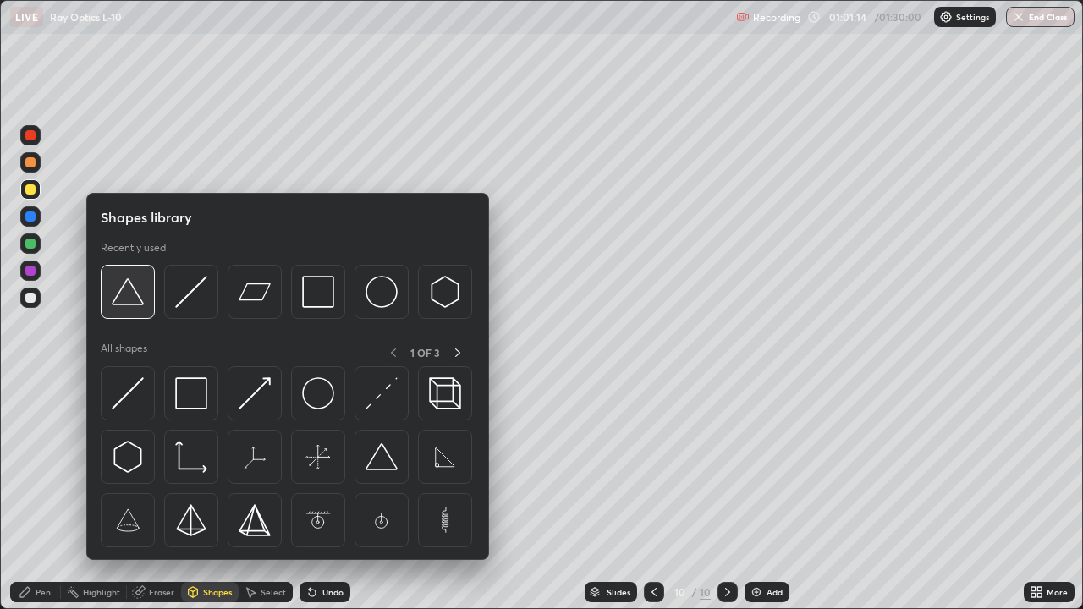
click at [132, 297] on img at bounding box center [128, 292] width 32 height 32
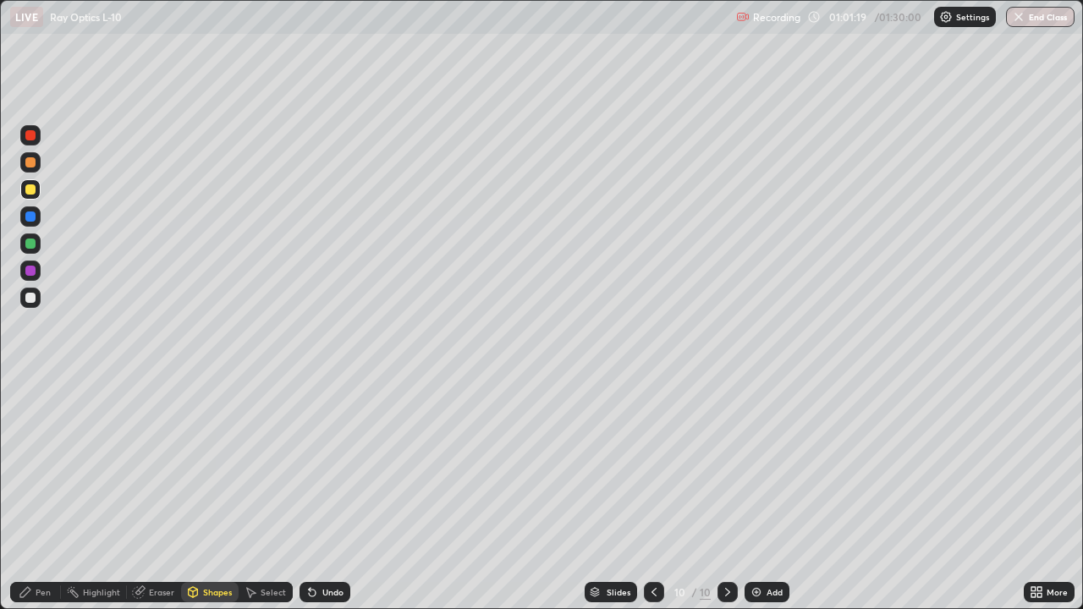
click at [46, 489] on div "Pen" at bounding box center [43, 592] width 15 height 8
click at [27, 300] on div at bounding box center [30, 298] width 10 height 10
click at [36, 296] on div at bounding box center [30, 298] width 20 height 20
click at [165, 489] on div "Eraser" at bounding box center [161, 592] width 25 height 8
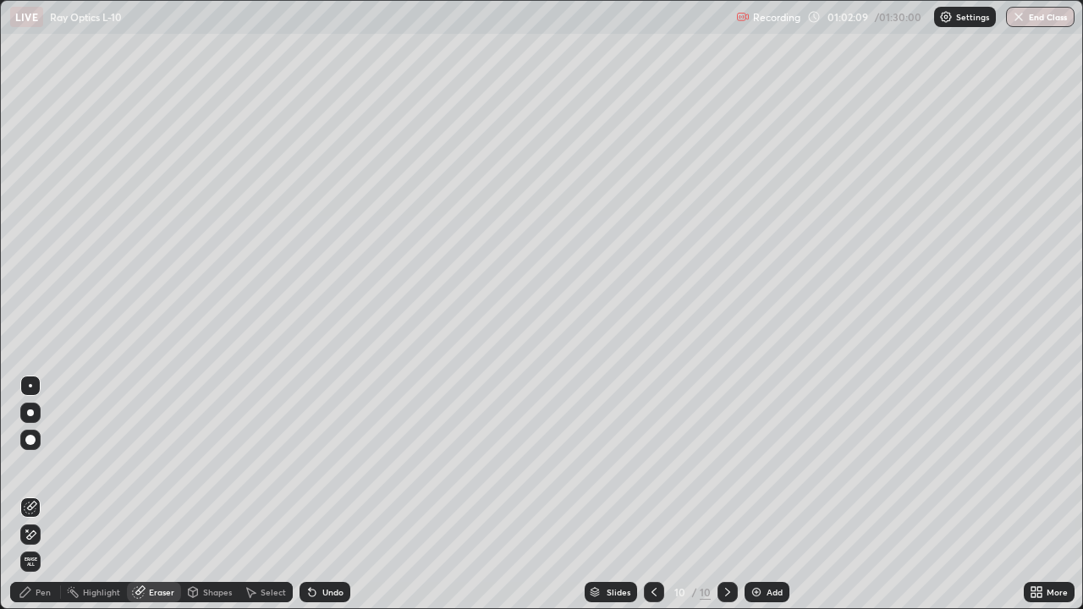
click at [207, 489] on div "Shapes" at bounding box center [210, 592] width 58 height 20
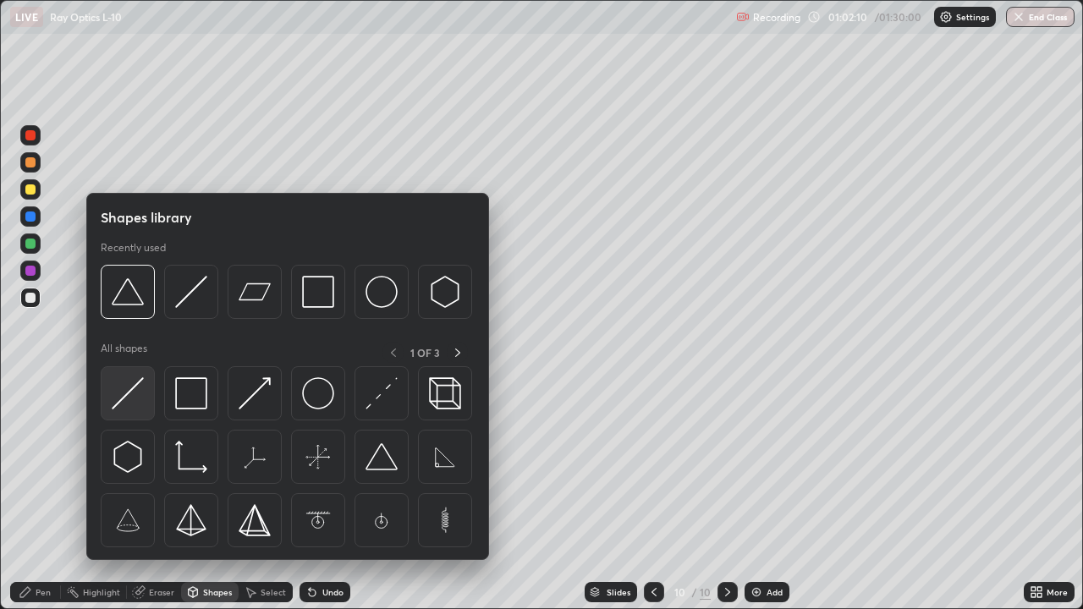
click at [129, 402] on img at bounding box center [128, 393] width 32 height 32
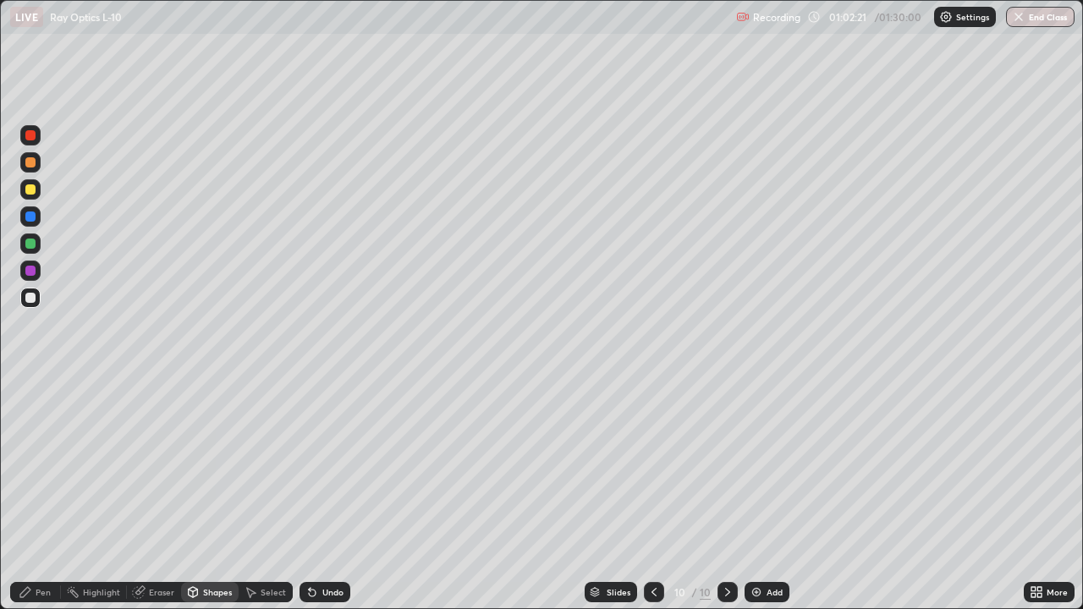
click at [45, 489] on div "Pen" at bounding box center [43, 592] width 15 height 8
click at [652, 489] on icon at bounding box center [654, 593] width 14 height 14
click at [655, 489] on icon at bounding box center [654, 593] width 14 height 14
click at [652, 489] on icon at bounding box center [654, 593] width 14 height 14
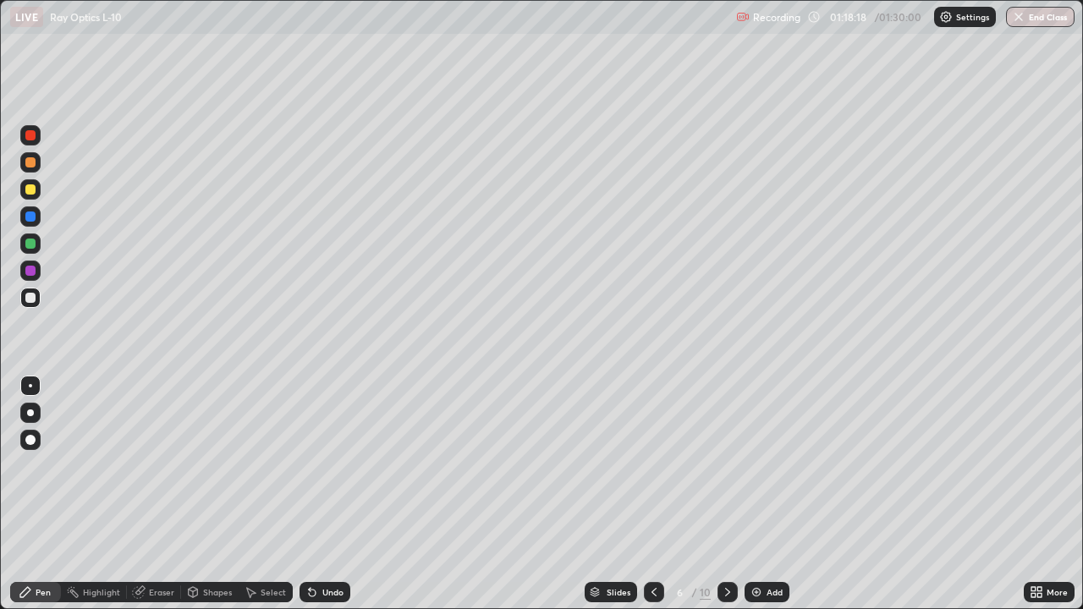
click at [652, 489] on icon at bounding box center [654, 592] width 5 height 8
click at [652, 489] on icon at bounding box center [654, 593] width 14 height 14
click at [654, 489] on icon at bounding box center [654, 593] width 14 height 14
click at [652, 489] on icon at bounding box center [654, 593] width 14 height 14
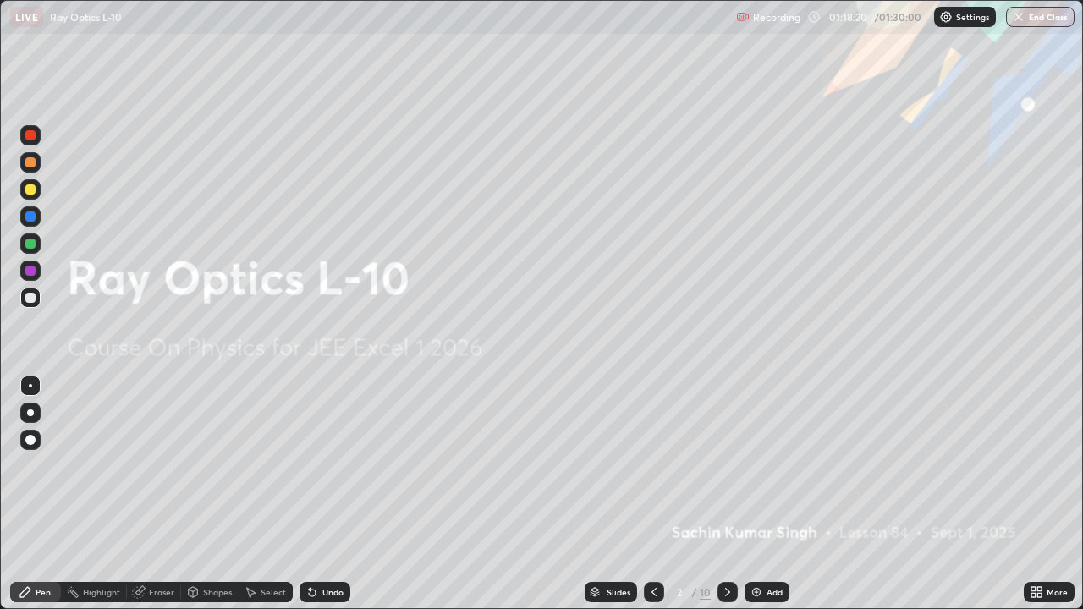
click at [652, 489] on icon at bounding box center [654, 593] width 14 height 14
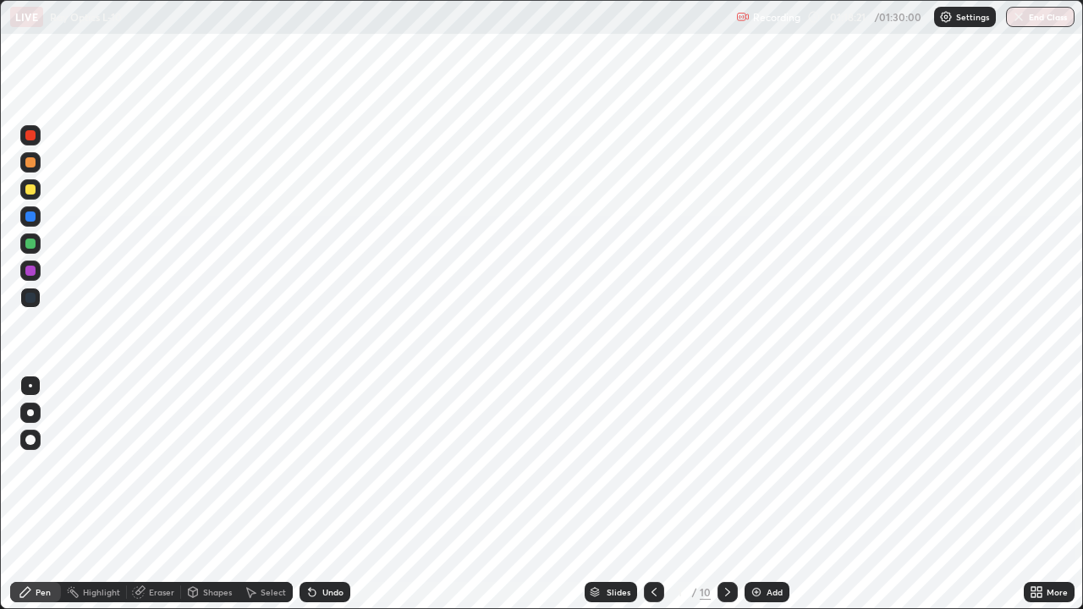
click at [724, 489] on icon at bounding box center [728, 593] width 14 height 14
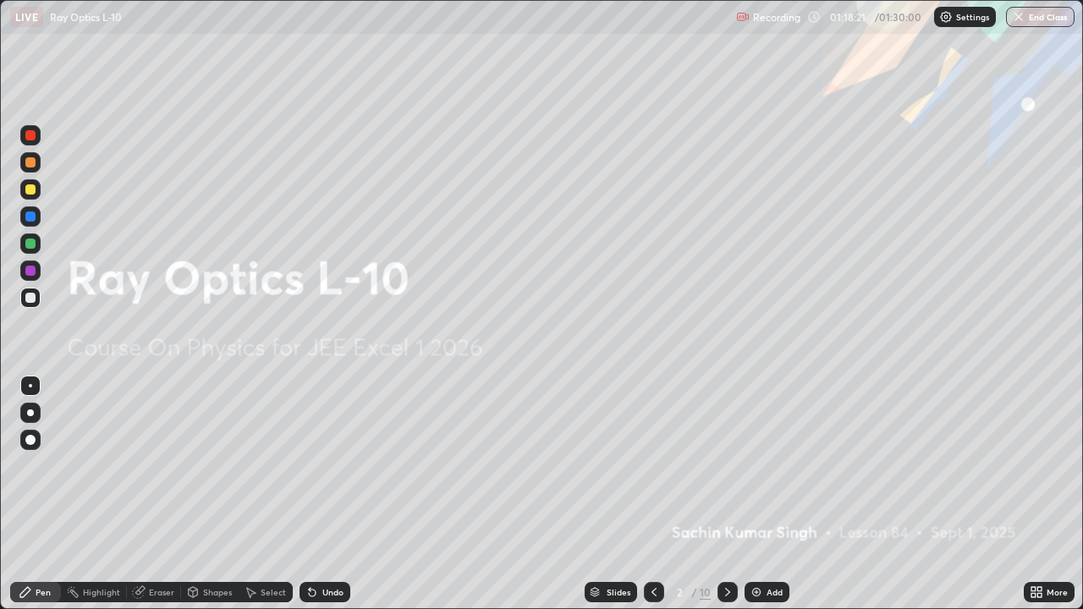
click at [727, 489] on icon at bounding box center [727, 592] width 5 height 8
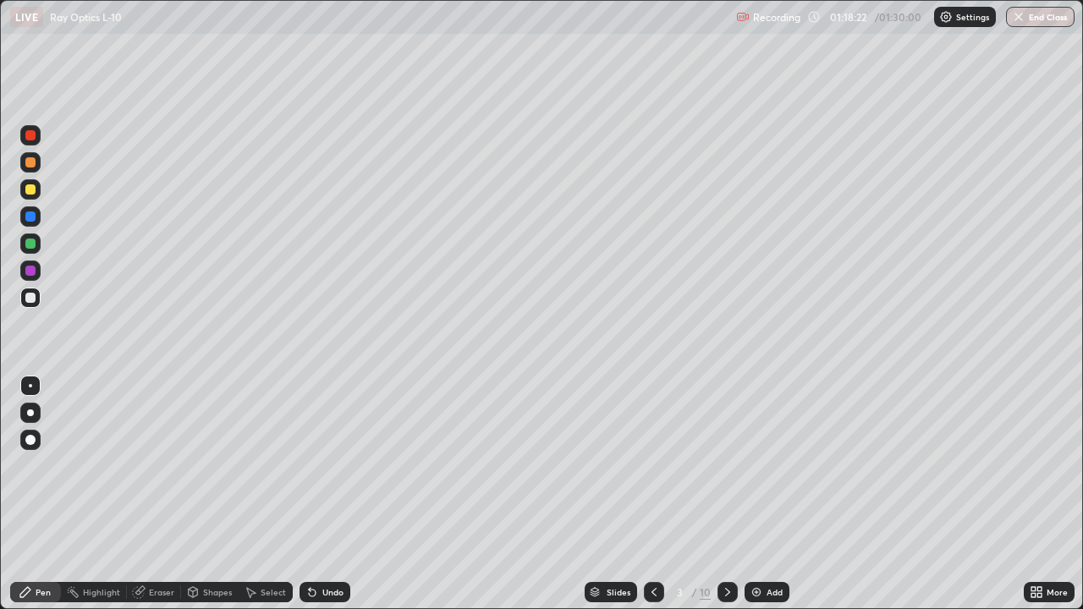
click at [726, 489] on icon at bounding box center [728, 593] width 14 height 14
click at [724, 489] on icon at bounding box center [728, 593] width 14 height 14
click at [725, 489] on icon at bounding box center [728, 593] width 14 height 14
click at [726, 489] on icon at bounding box center [728, 593] width 14 height 14
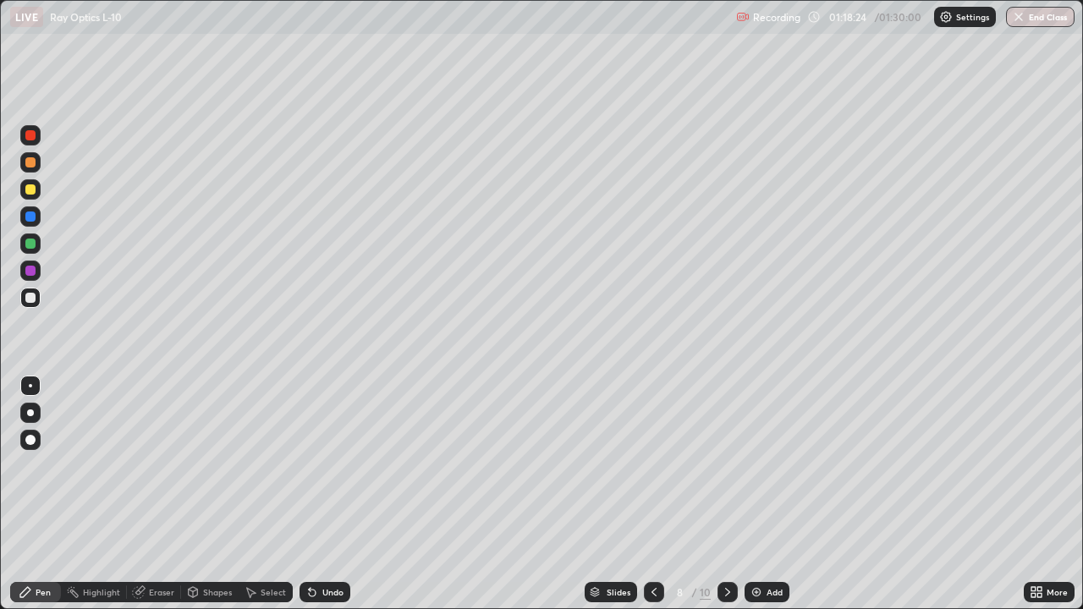
click at [726, 489] on icon at bounding box center [728, 593] width 14 height 14
click at [725, 489] on icon at bounding box center [727, 592] width 5 height 8
click at [724, 489] on icon at bounding box center [728, 593] width 14 height 14
click at [726, 489] on icon at bounding box center [728, 593] width 14 height 14
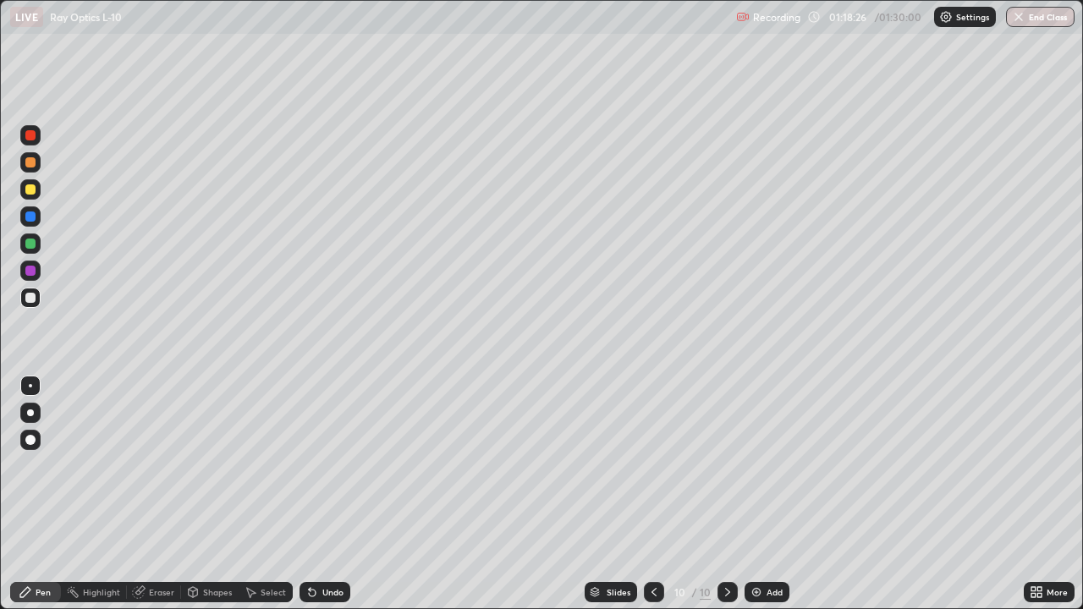
click at [726, 489] on icon at bounding box center [728, 593] width 14 height 14
click at [1036, 20] on button "End Class" at bounding box center [1040, 17] width 69 height 20
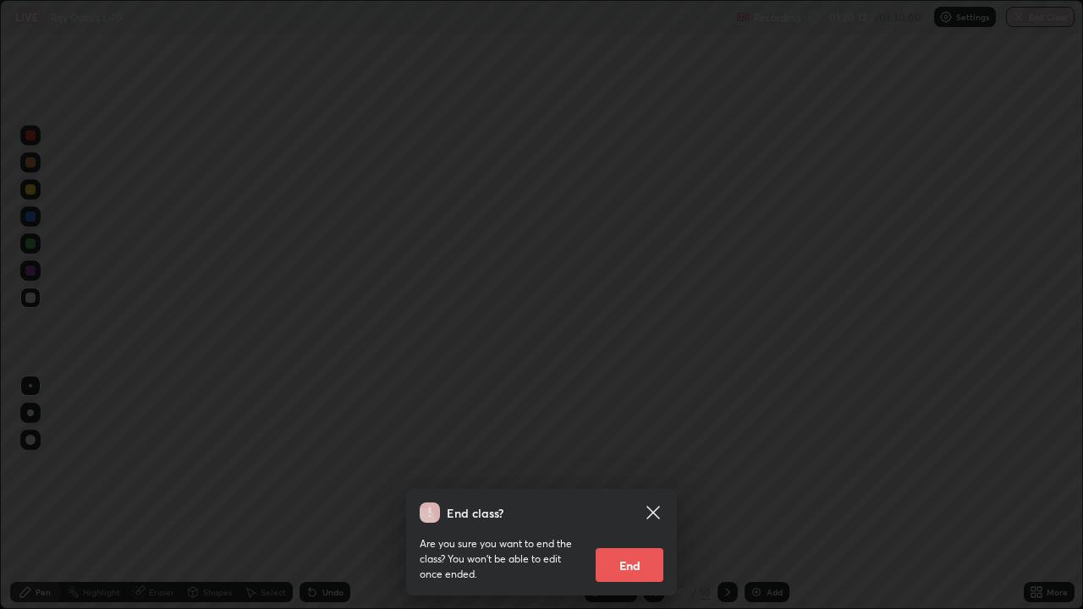
click at [641, 489] on button "End" at bounding box center [630, 565] width 68 height 34
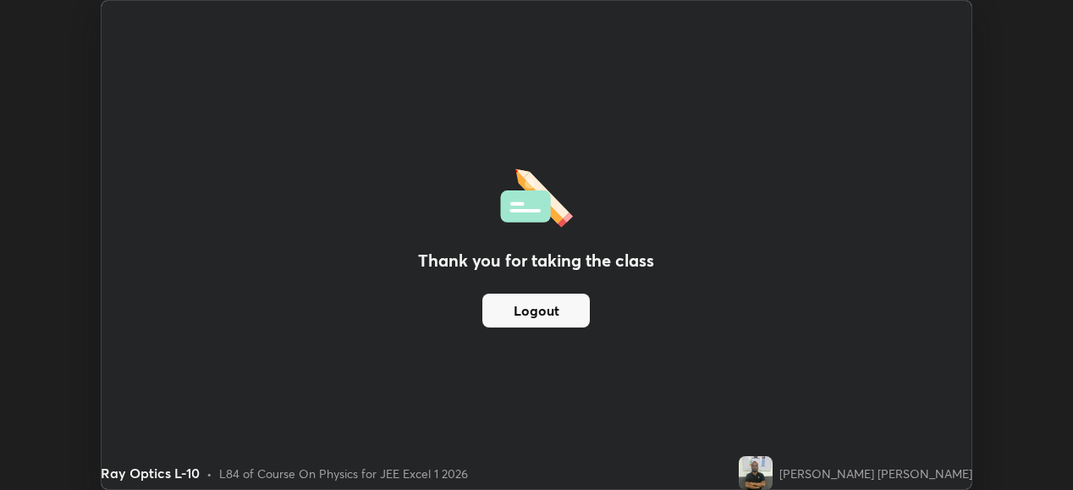
scroll to position [84133, 83550]
